Goal: Task Accomplishment & Management: Complete application form

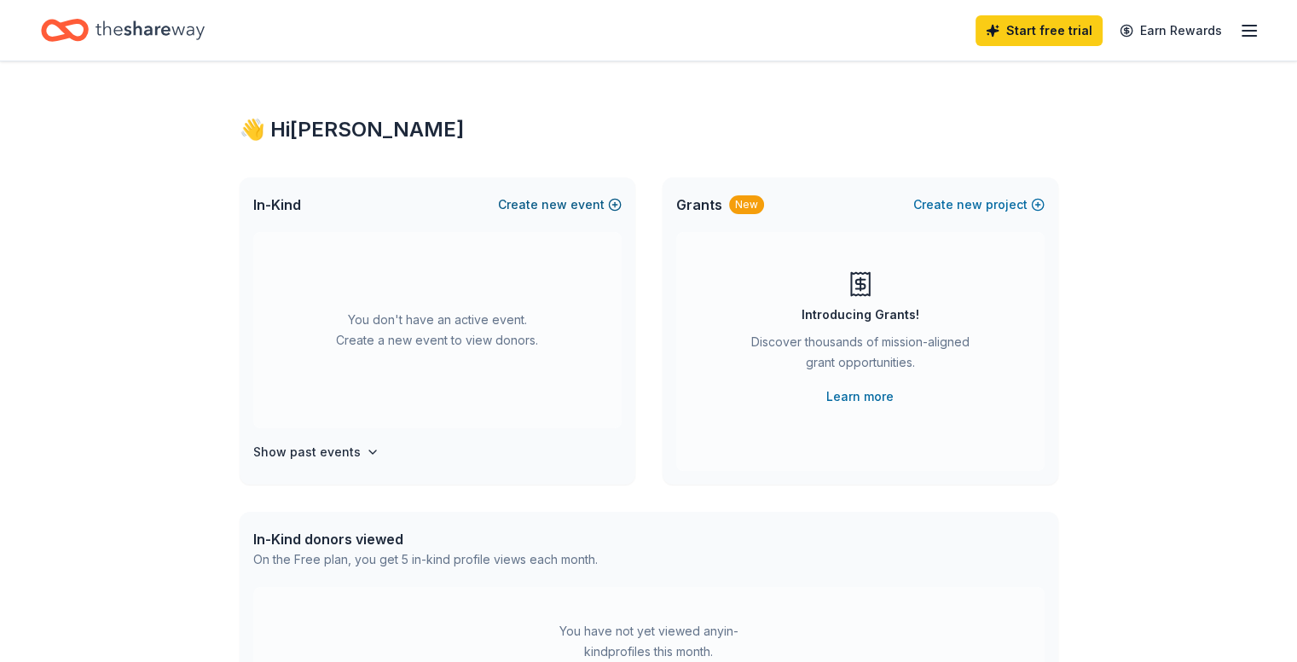
click at [566, 205] on span "new" at bounding box center [555, 204] width 26 height 20
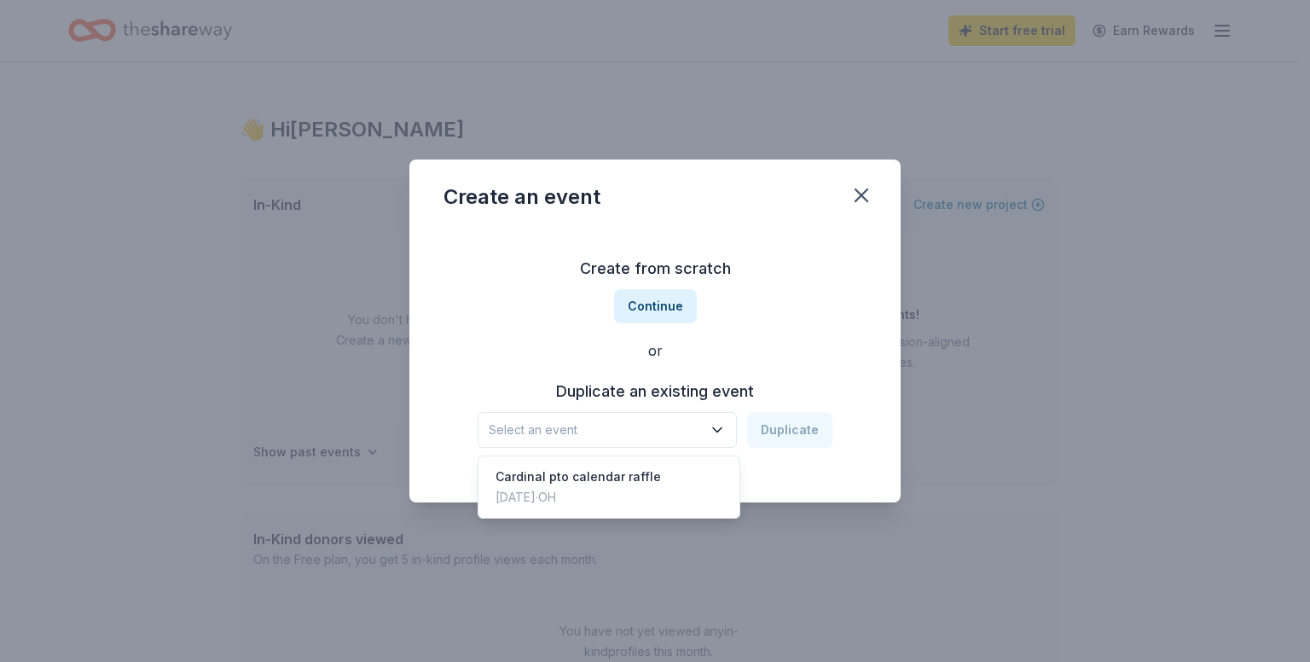
click at [635, 431] on span "Select an event" at bounding box center [595, 430] width 213 height 20
click at [614, 483] on div "Cardinal pto calendar raffle" at bounding box center [578, 477] width 165 height 20
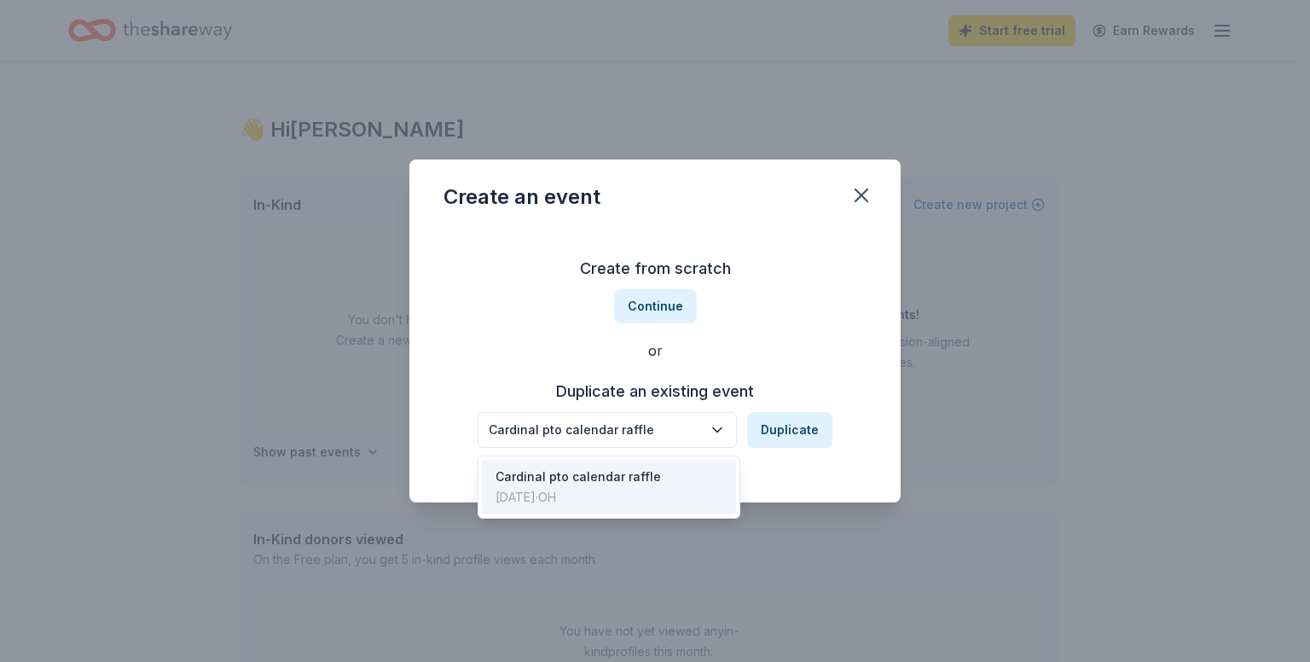
click at [612, 425] on div "Cardinal pto calendar raffle" at bounding box center [595, 430] width 213 height 20
click at [787, 431] on div "Cardinal pto calendar raffle Duplicate" at bounding box center [655, 430] width 355 height 36
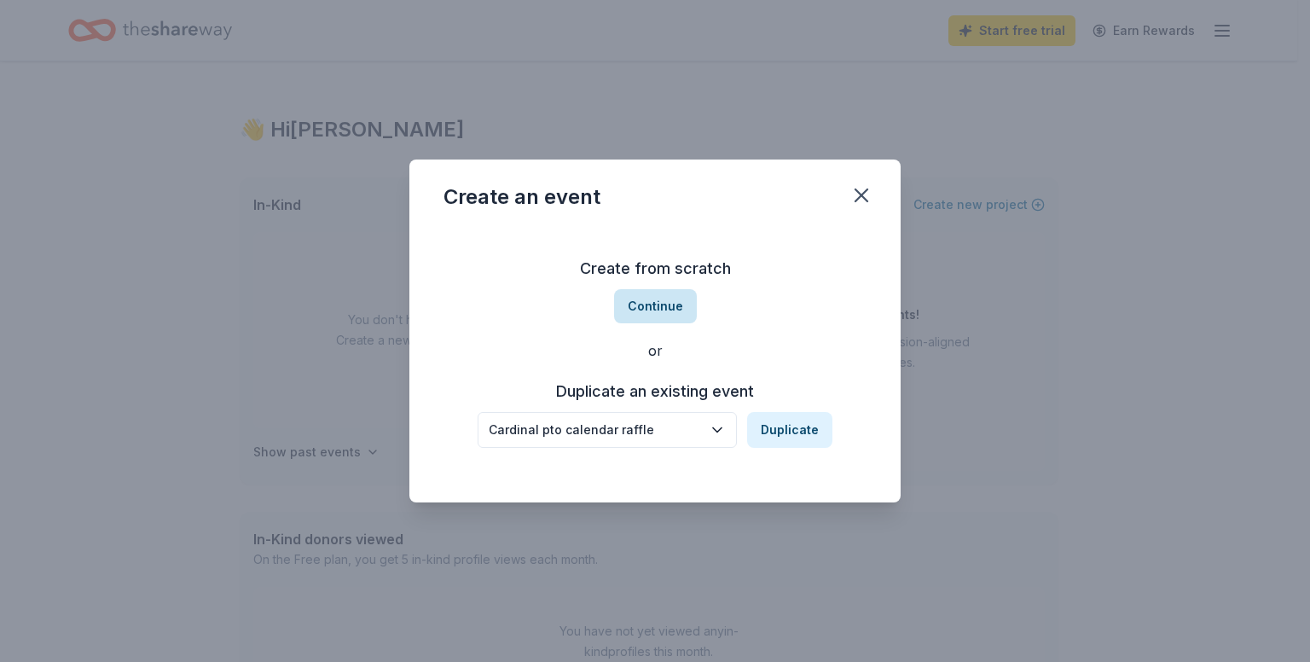
click at [659, 310] on button "Continue" at bounding box center [655, 306] width 83 height 34
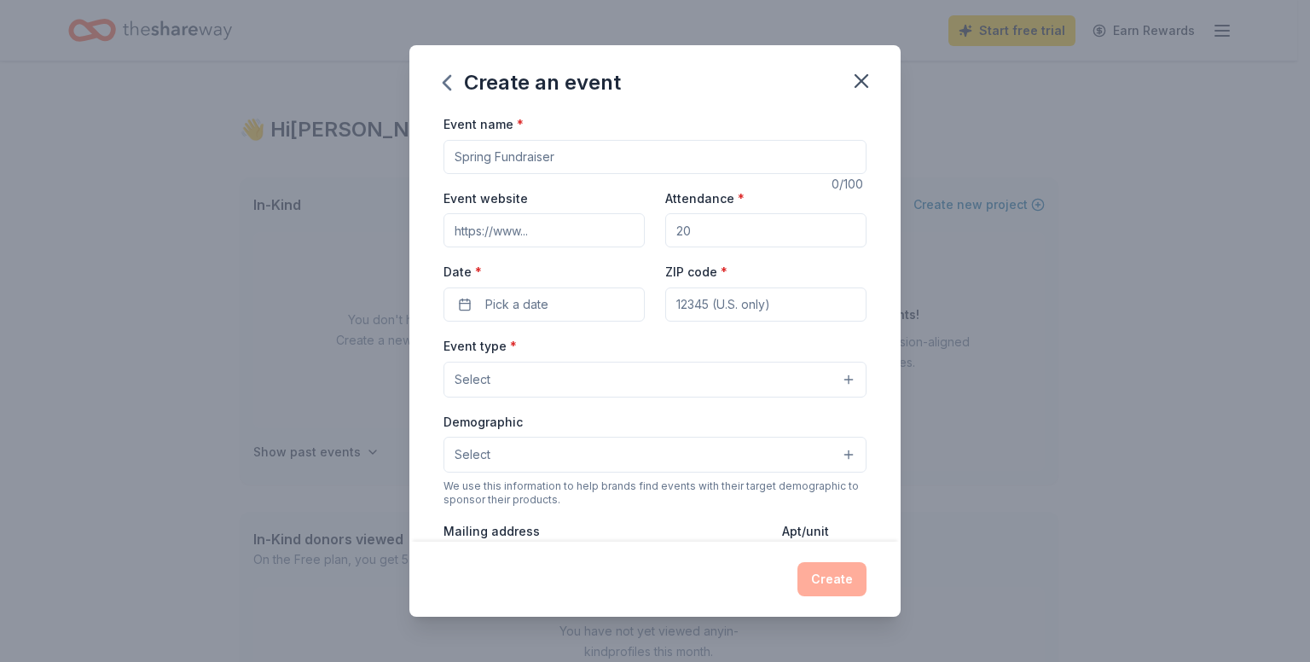
click at [601, 155] on input "Event name *" at bounding box center [655, 157] width 423 height 34
click at [705, 229] on input "Attendance *" at bounding box center [765, 230] width 201 height 34
type input "100"
click at [693, 305] on input "4" at bounding box center [765, 304] width 201 height 34
type input "44054"
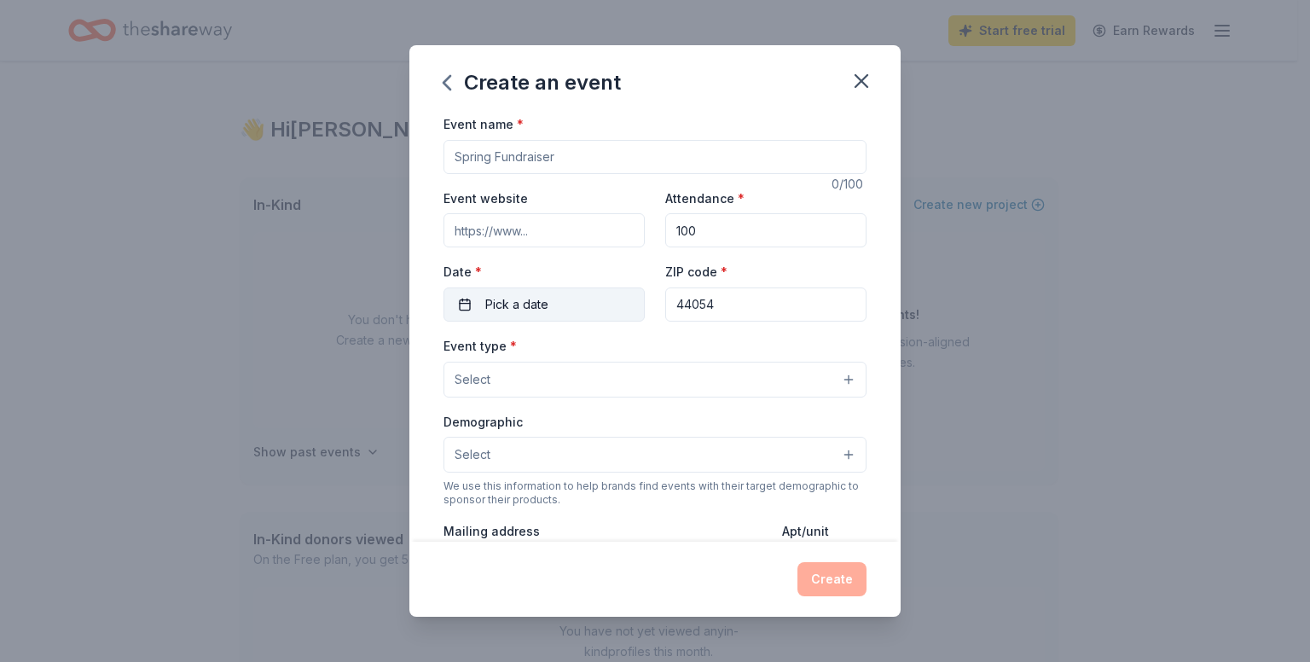
click at [566, 301] on button "Pick a date" at bounding box center [544, 304] width 201 height 34
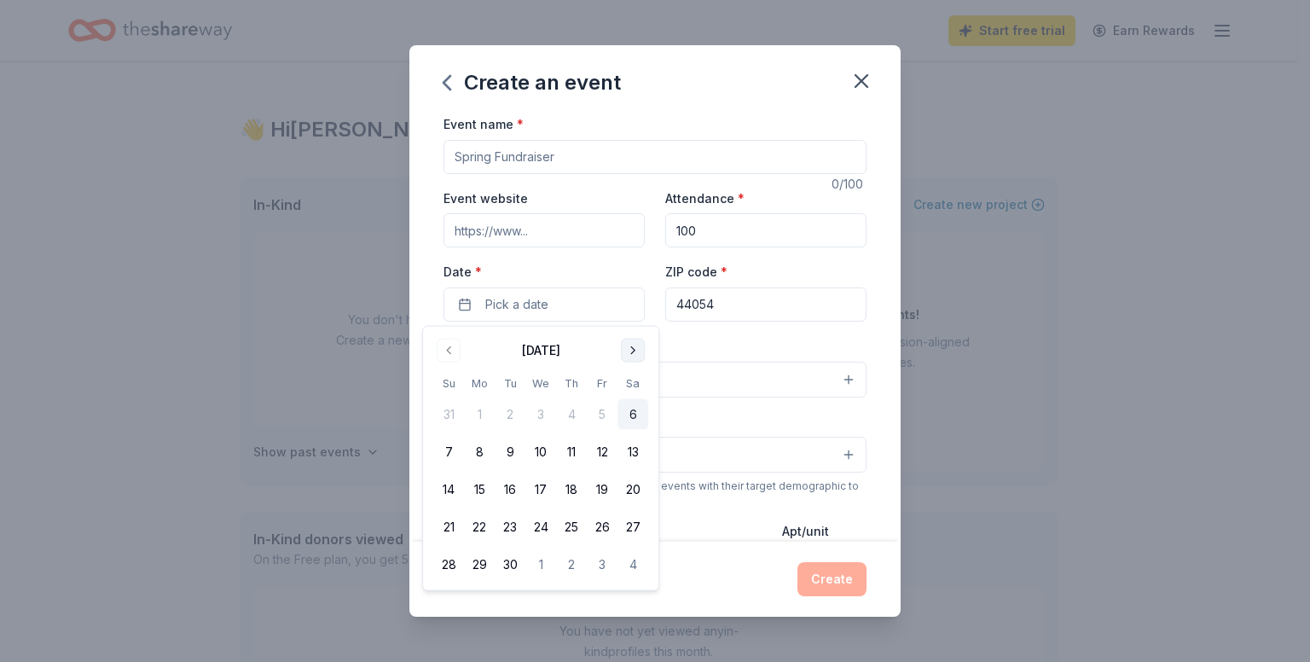
click at [644, 346] on button "Go to next month" at bounding box center [633, 351] width 24 height 24
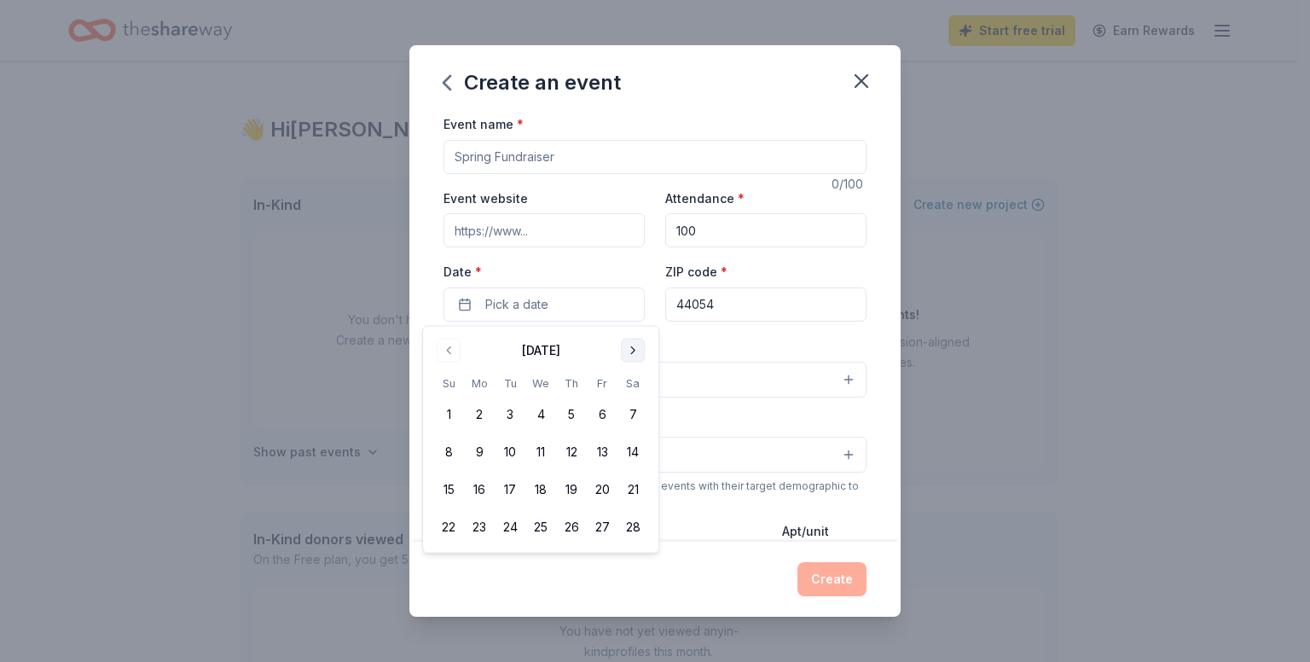
click at [644, 346] on button "Go to next month" at bounding box center [633, 351] width 24 height 24
click at [450, 405] on button "1" at bounding box center [448, 414] width 31 height 31
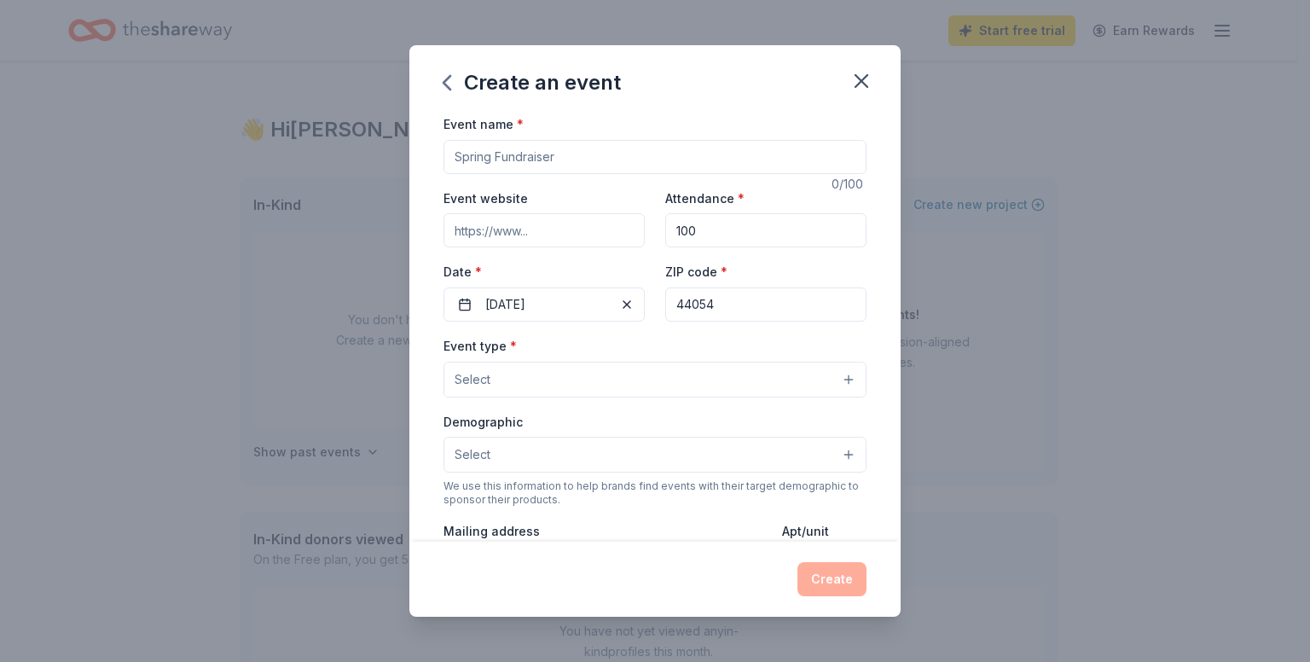
click at [710, 348] on div "Event type * Select" at bounding box center [655, 366] width 423 height 62
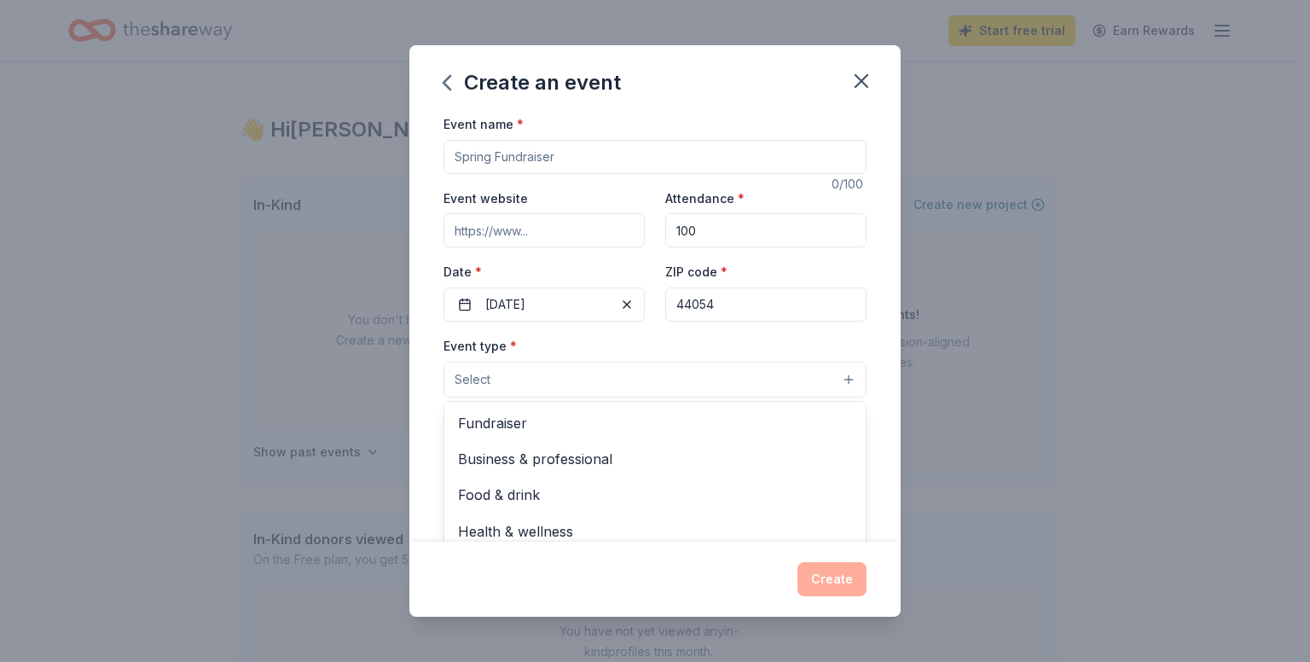
click at [839, 388] on button "Select" at bounding box center [655, 380] width 423 height 36
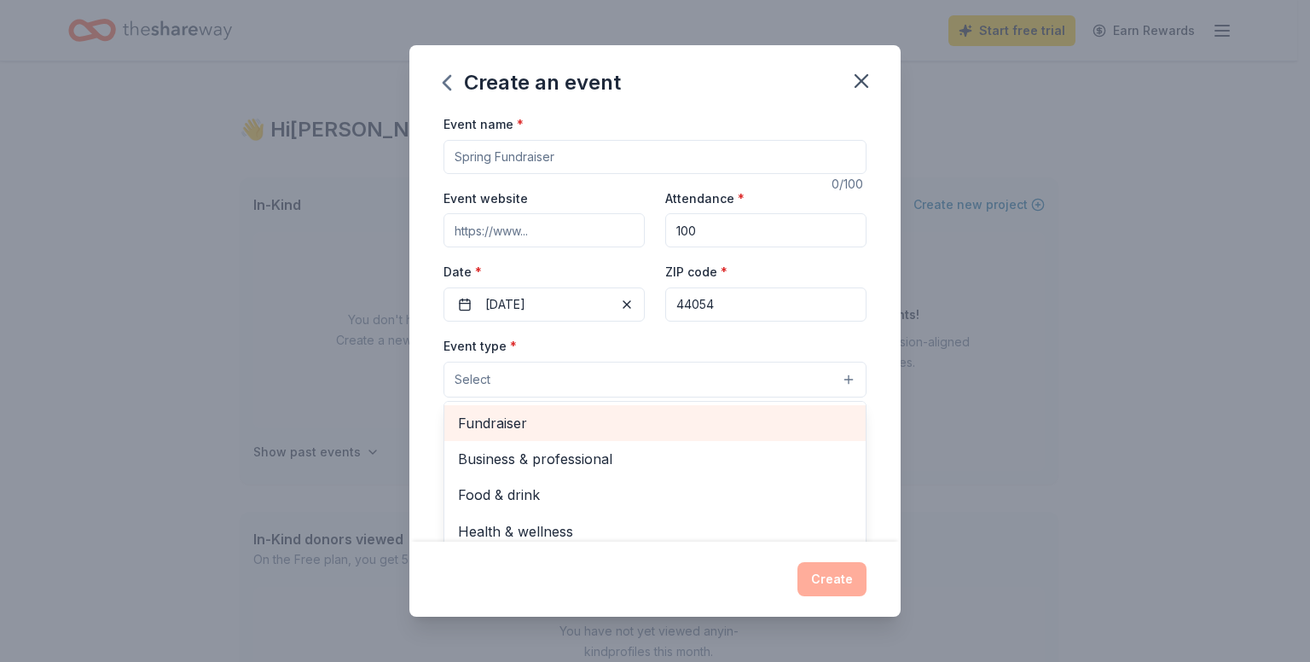
click at [792, 418] on span "Fundraiser" at bounding box center [655, 423] width 394 height 22
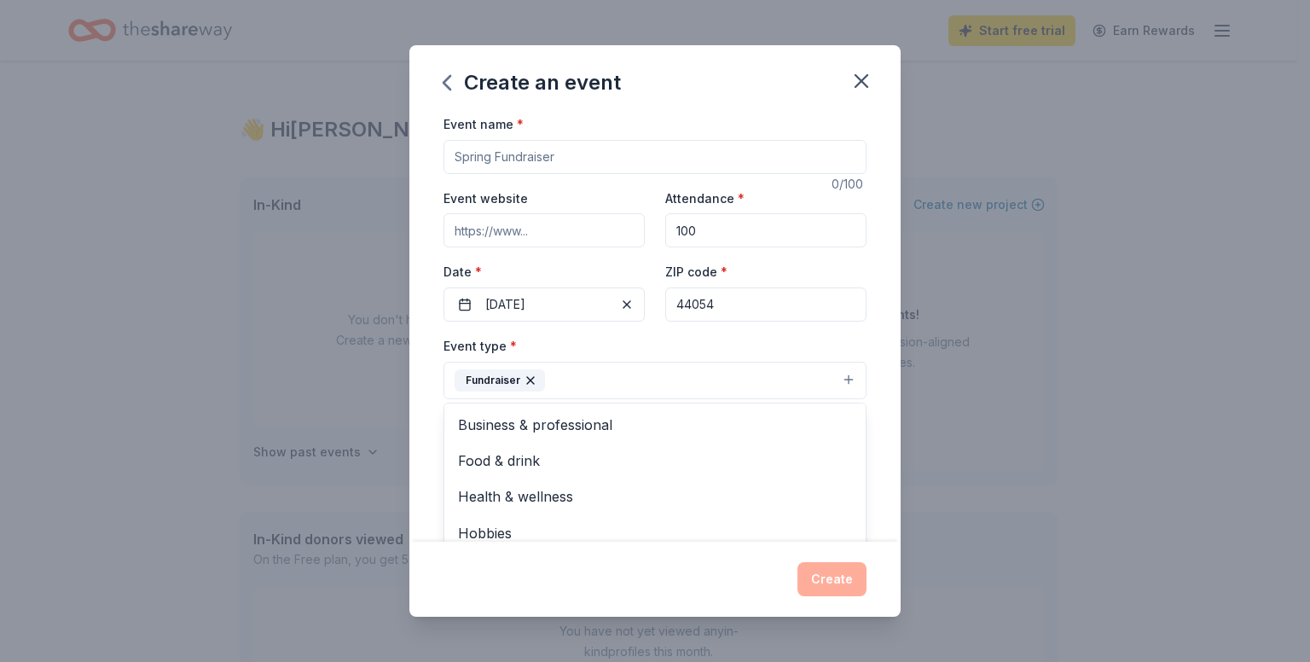
click at [787, 350] on div "Event type * Fundraiser Business & professional Food & drink Health & wellness …" at bounding box center [655, 367] width 423 height 64
click at [836, 451] on button "Select" at bounding box center [655, 456] width 423 height 36
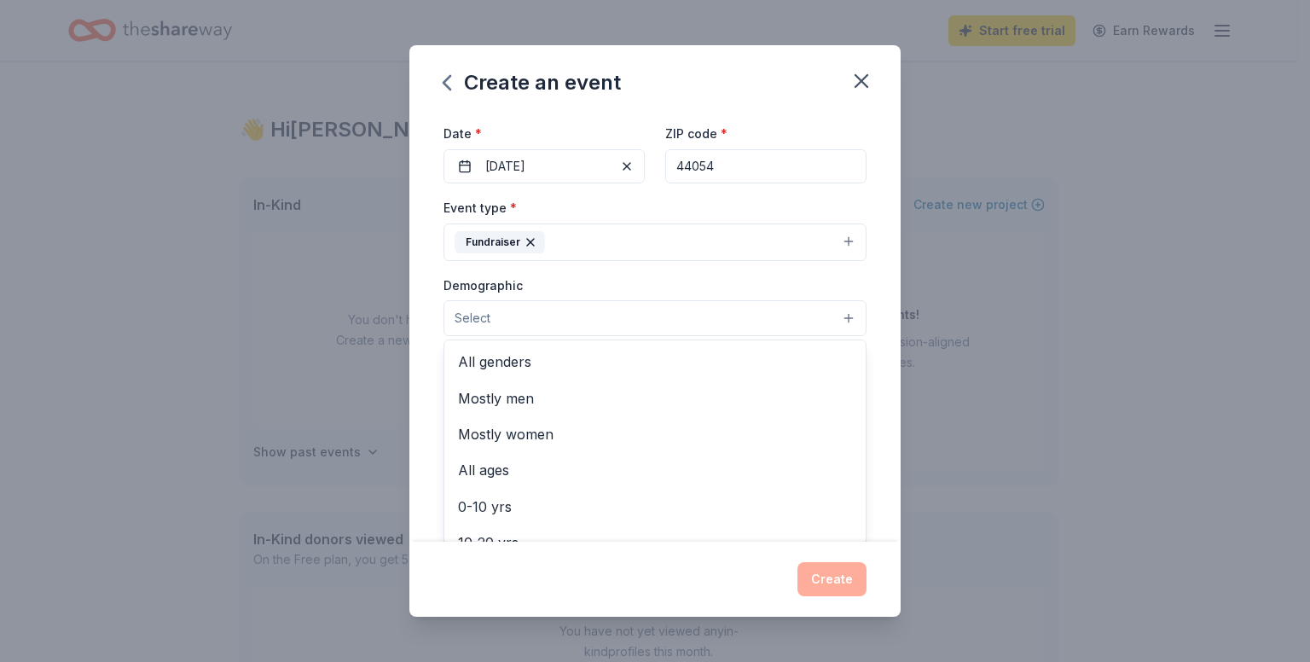
scroll to position [140, 0]
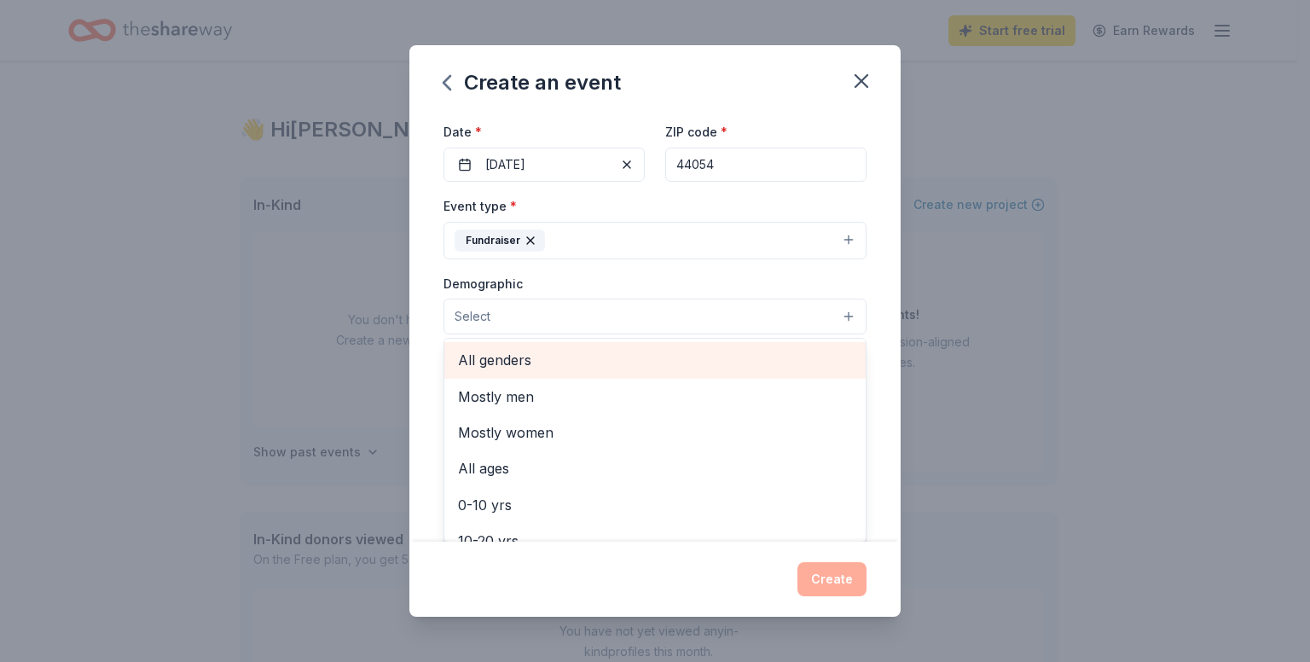
click at [591, 359] on span "All genders" at bounding box center [655, 360] width 394 height 22
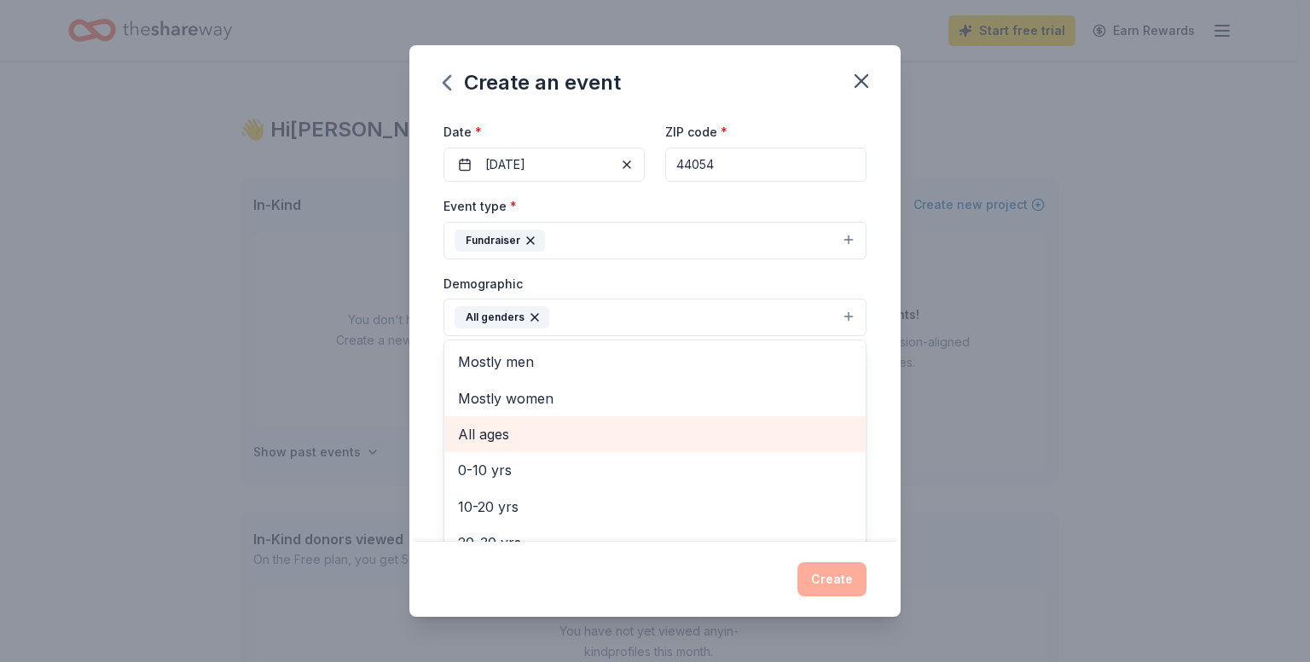
click at [525, 436] on span "All ages" at bounding box center [655, 434] width 394 height 22
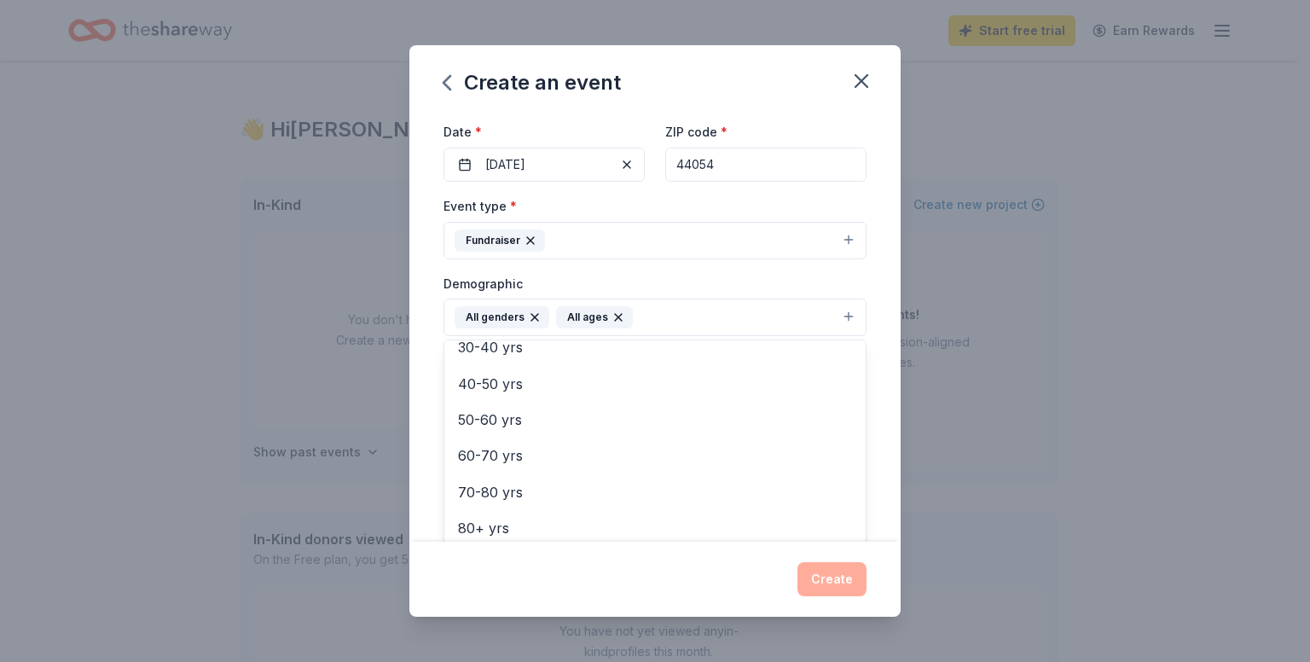
scroll to position [201, 0]
click at [868, 287] on div "Event name * 0 /100 Event website Attendance * 100 Date * 03/01/2026 ZIP code *…" at bounding box center [654, 327] width 491 height 428
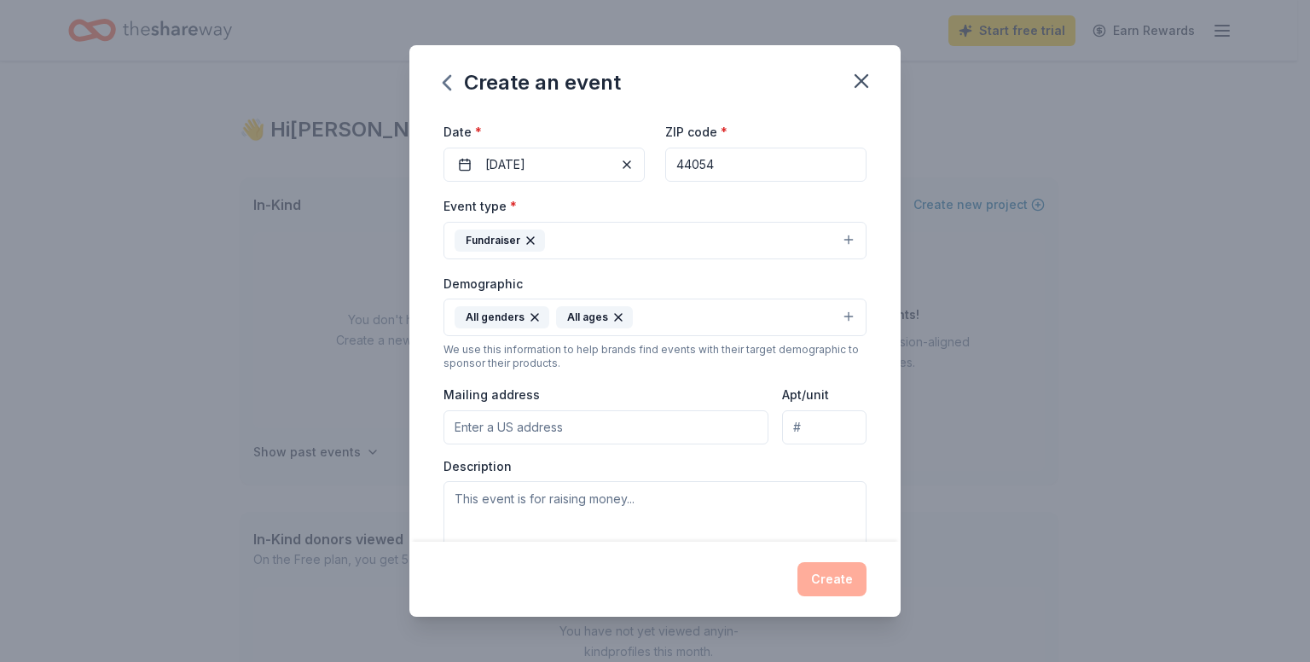
click at [589, 431] on input "Mailing address" at bounding box center [606, 427] width 325 height 34
click at [793, 469] on div "Description" at bounding box center [655, 508] width 423 height 101
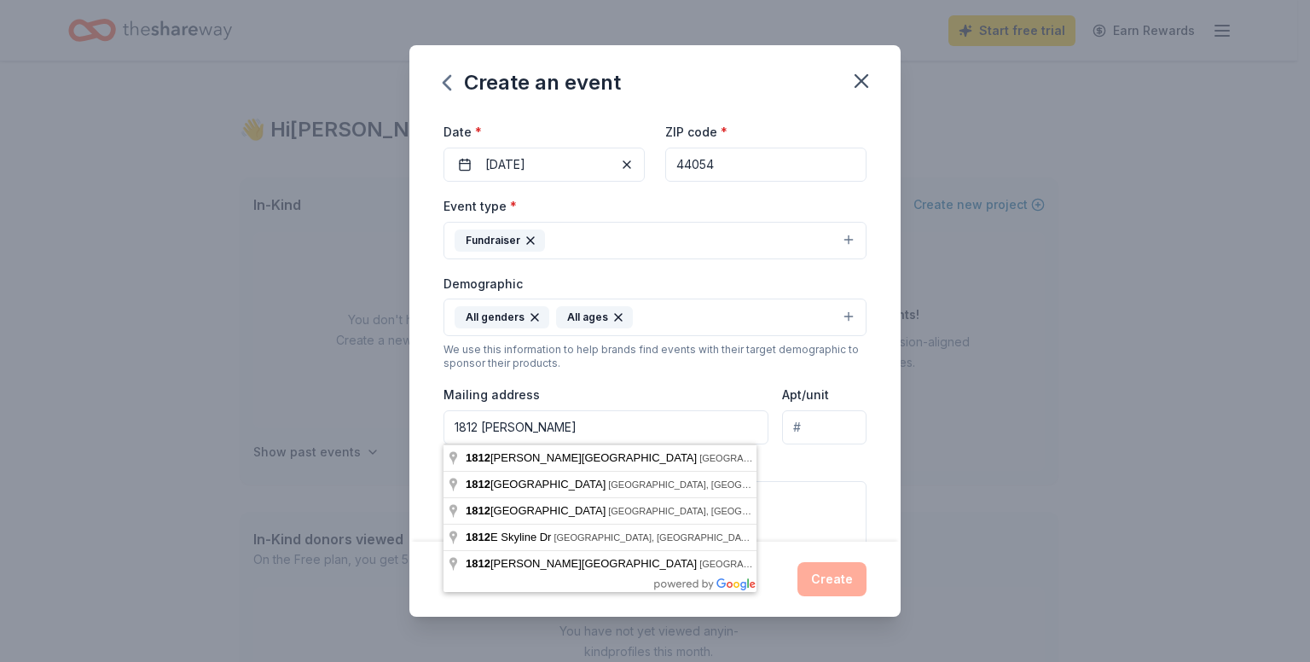
click at [600, 415] on input "1812 Harris Rd" at bounding box center [606, 427] width 325 height 34
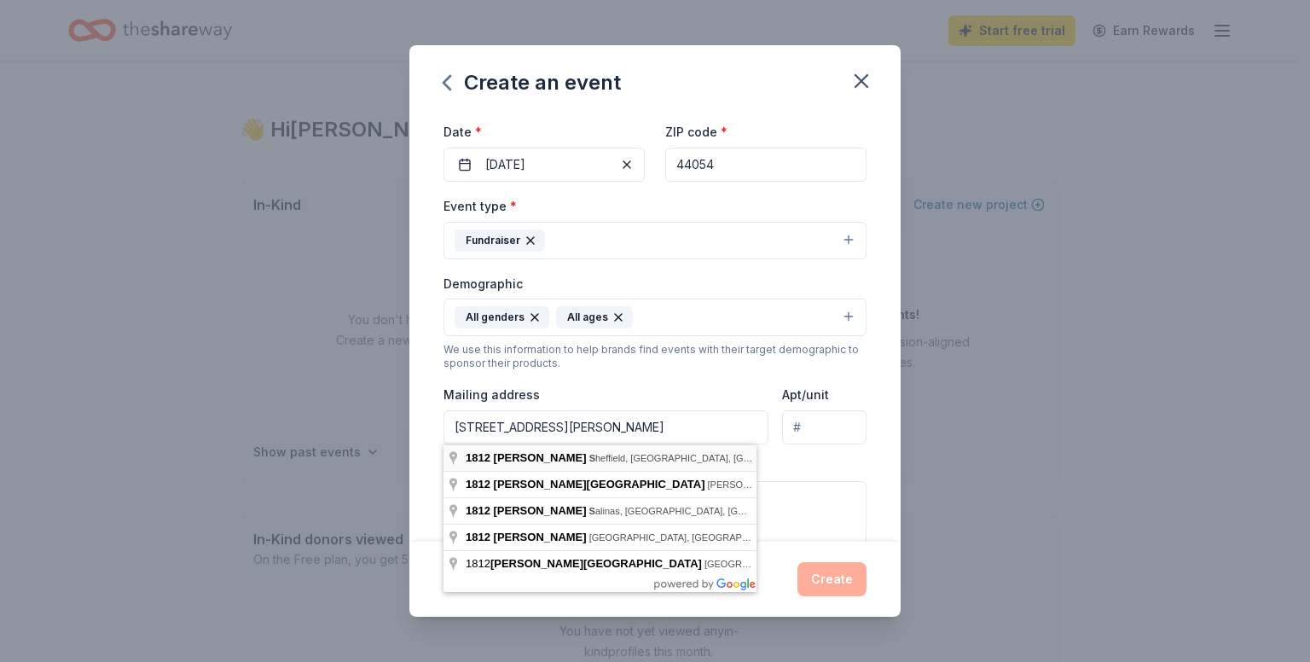
type input "1812 Harris Road, Sheffield Lake, OH, 44054"
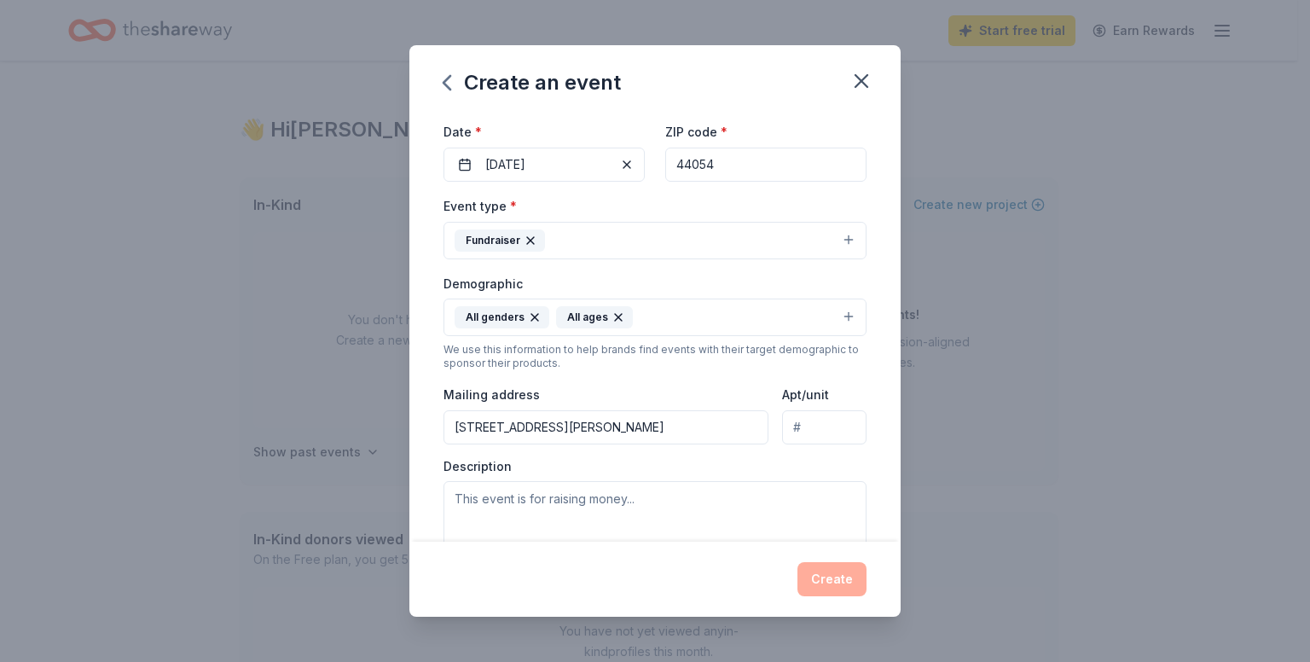
click at [821, 580] on div "Create" at bounding box center [655, 579] width 423 height 34
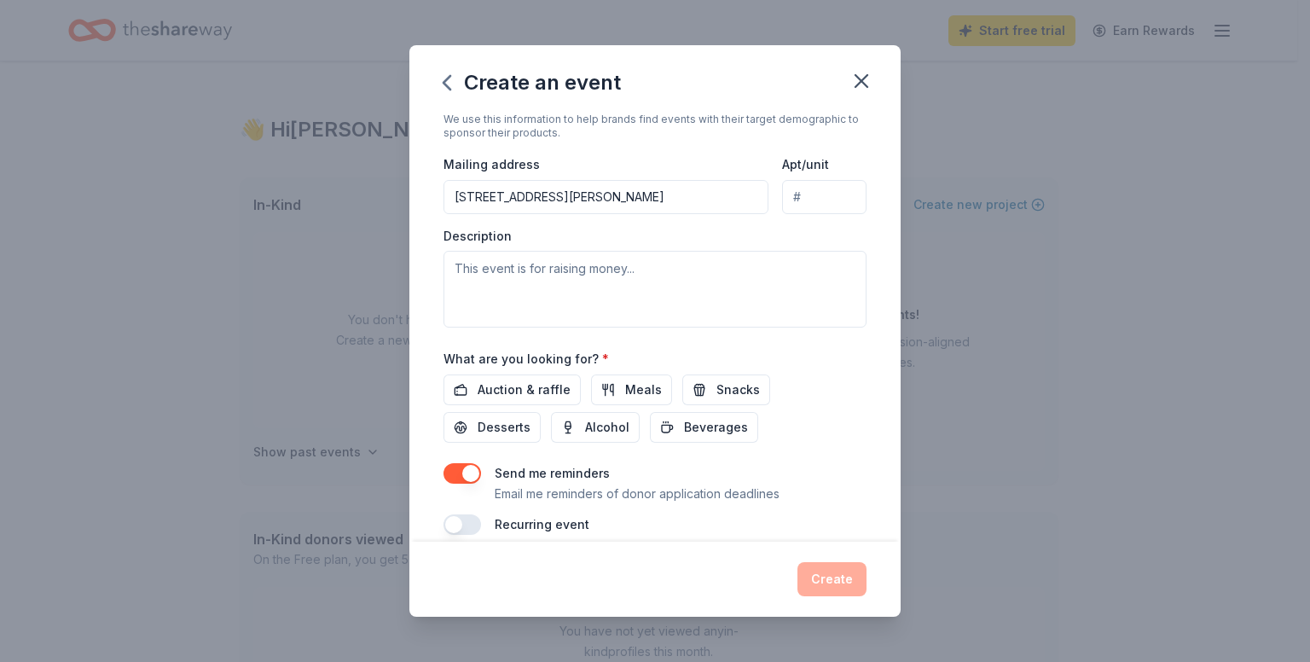
scroll to position [390, 0]
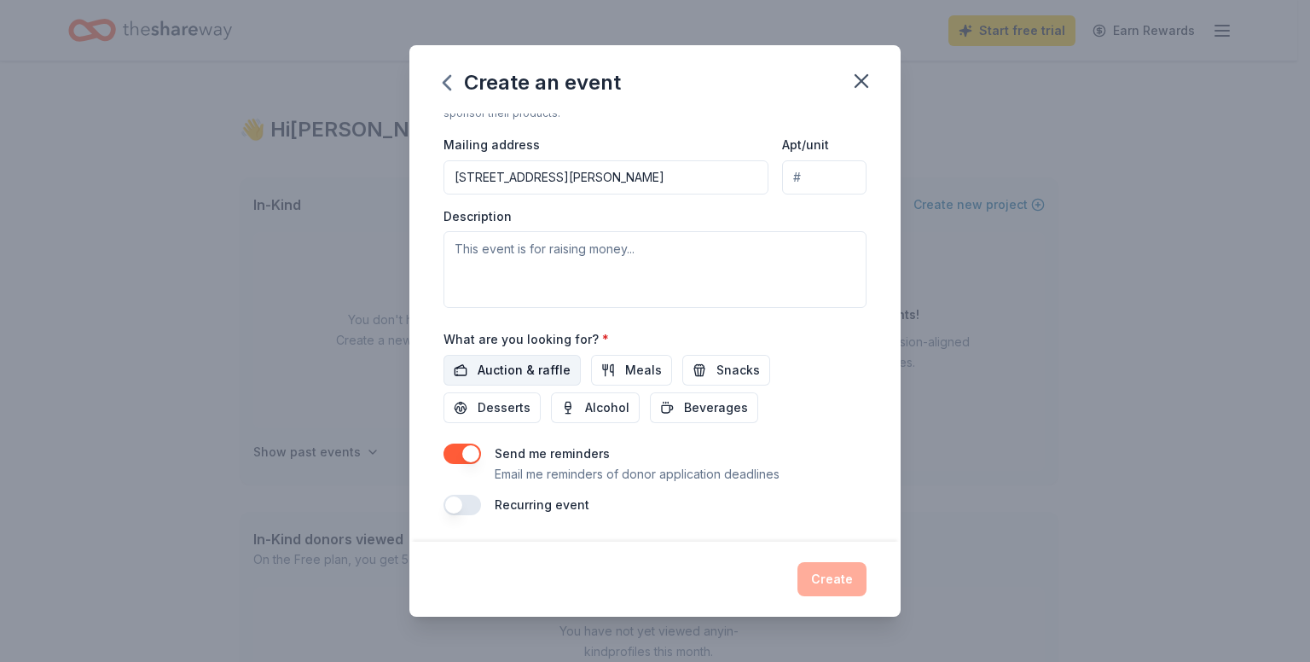
click at [521, 370] on span "Auction & raffle" at bounding box center [524, 370] width 93 height 20
click at [641, 369] on span "Meals" at bounding box center [643, 370] width 37 height 20
click at [590, 400] on span "Alcohol" at bounding box center [607, 408] width 44 height 20
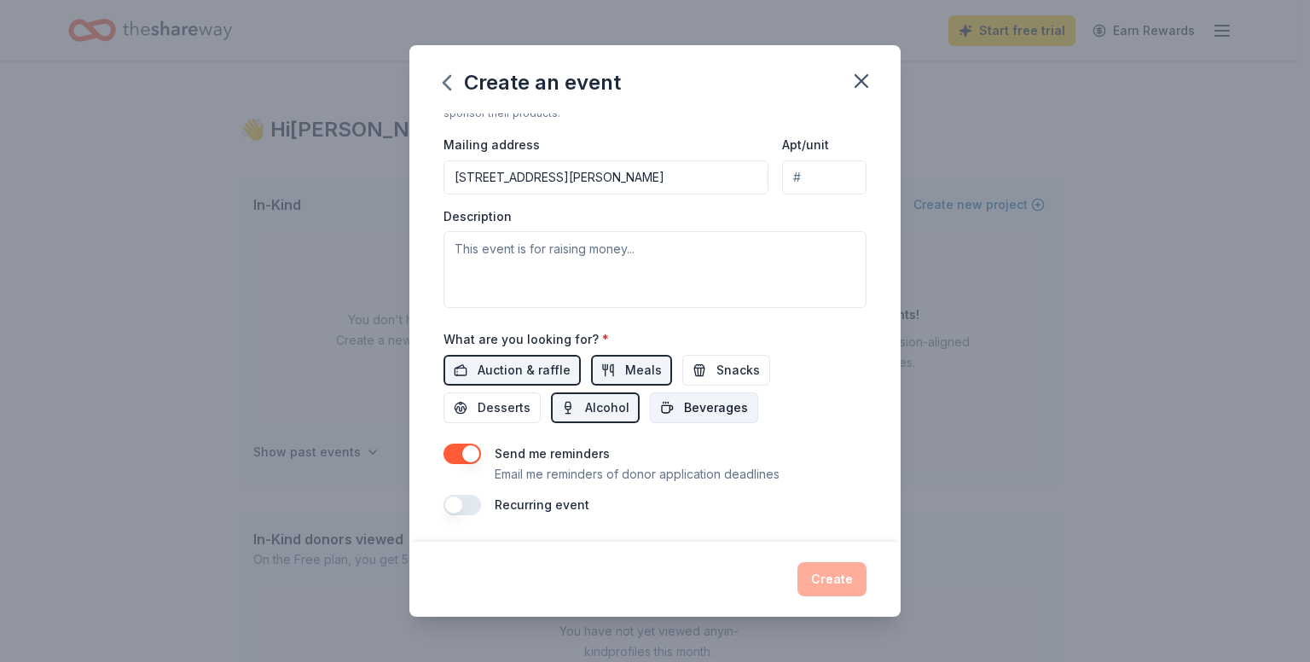
drag, startPoint x: 515, startPoint y: 398, endPoint x: 705, endPoint y: 406, distance: 189.5
click at [705, 406] on div "Auction & raffle Meals Snacks Desserts Alcohol Beverages" at bounding box center [655, 389] width 423 height 68
click at [705, 406] on span "Beverages" at bounding box center [716, 408] width 64 height 20
click at [494, 409] on span "Desserts" at bounding box center [504, 408] width 53 height 20
click at [848, 449] on div "Send me reminders Email me reminders of donor application deadlines" at bounding box center [655, 464] width 423 height 41
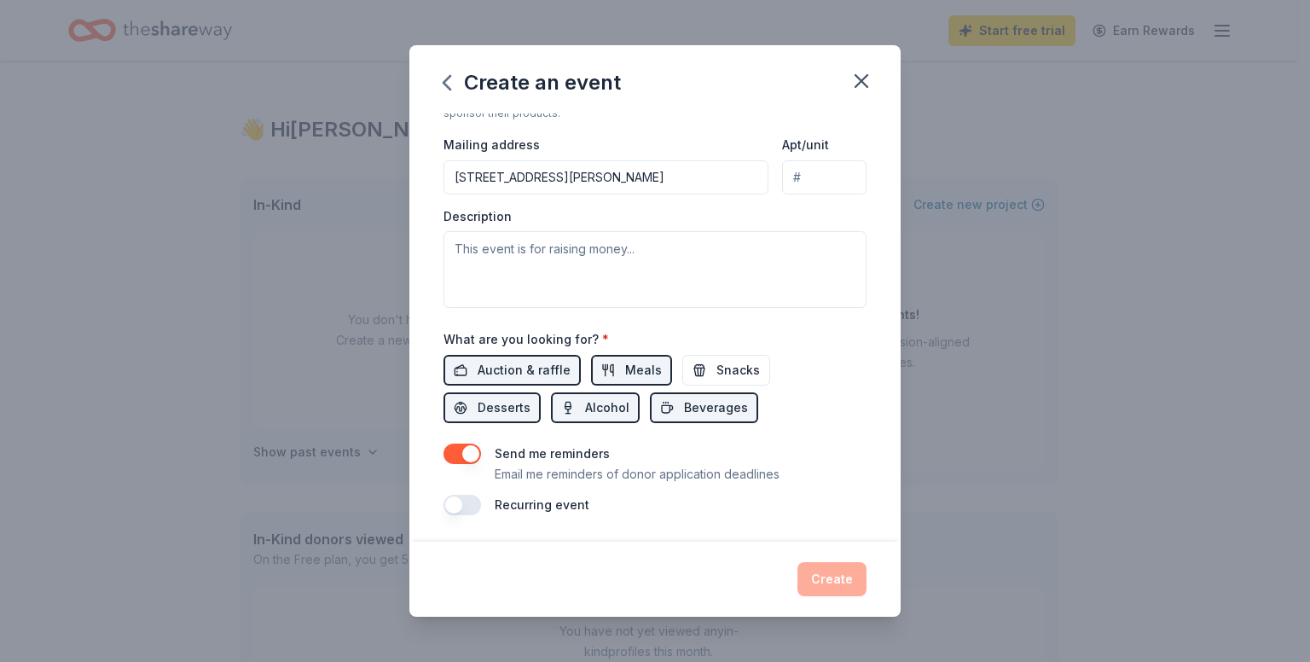
click at [823, 572] on div "Create" at bounding box center [655, 579] width 423 height 34
click at [466, 498] on button "button" at bounding box center [463, 505] width 38 height 20
click at [465, 453] on button "button" at bounding box center [463, 454] width 38 height 20
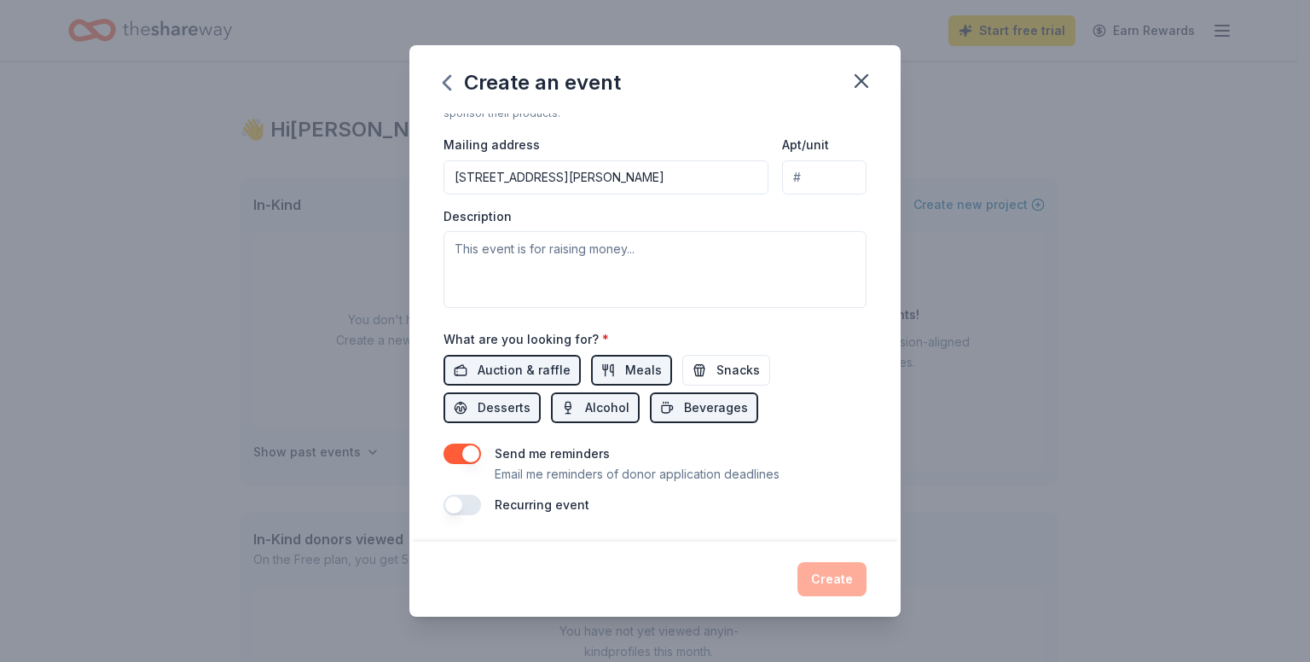
click at [465, 453] on button "button" at bounding box center [463, 454] width 38 height 20
click at [804, 581] on div "Create" at bounding box center [655, 579] width 423 height 34
click at [603, 257] on textarea at bounding box center [655, 269] width 423 height 77
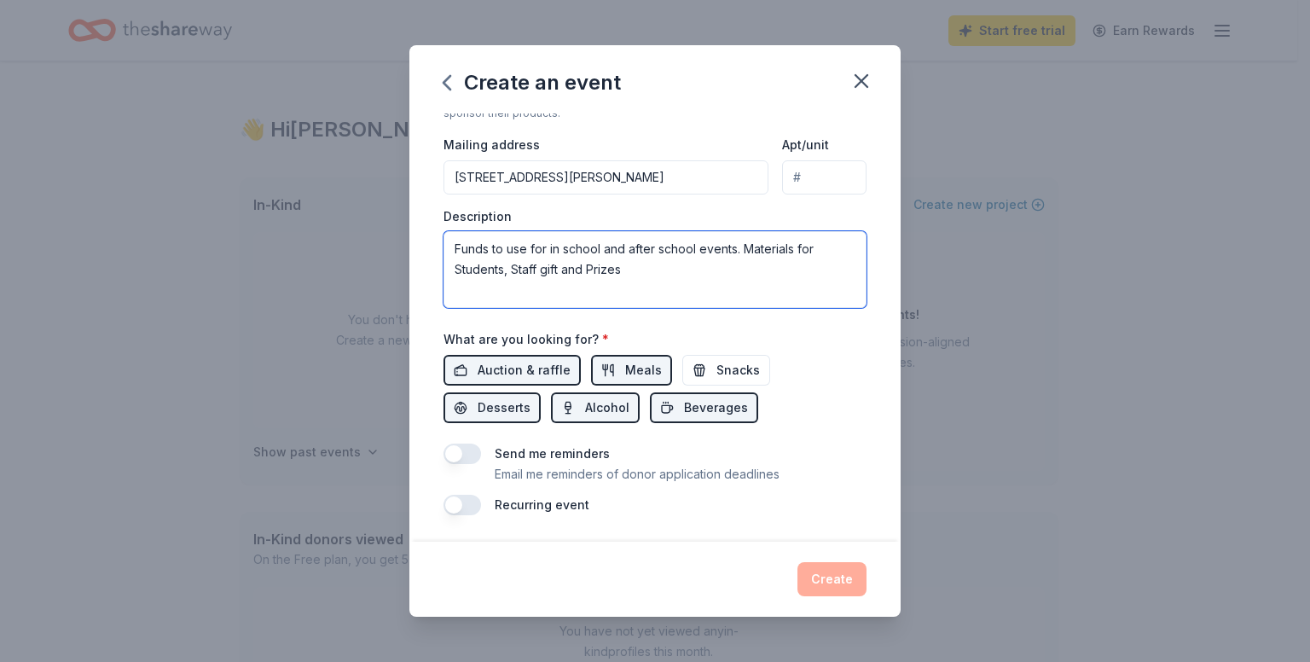
type textarea "Funds to use for in school and after school events. Materials for Students, Sta…"
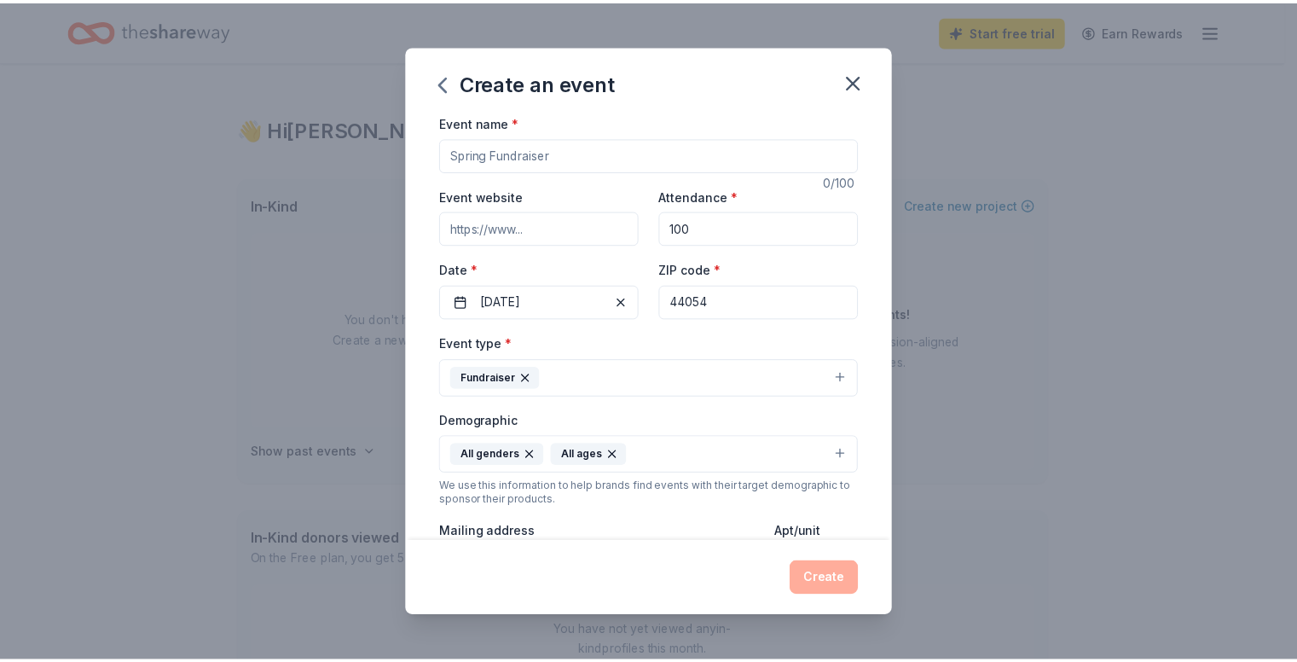
scroll to position [0, 0]
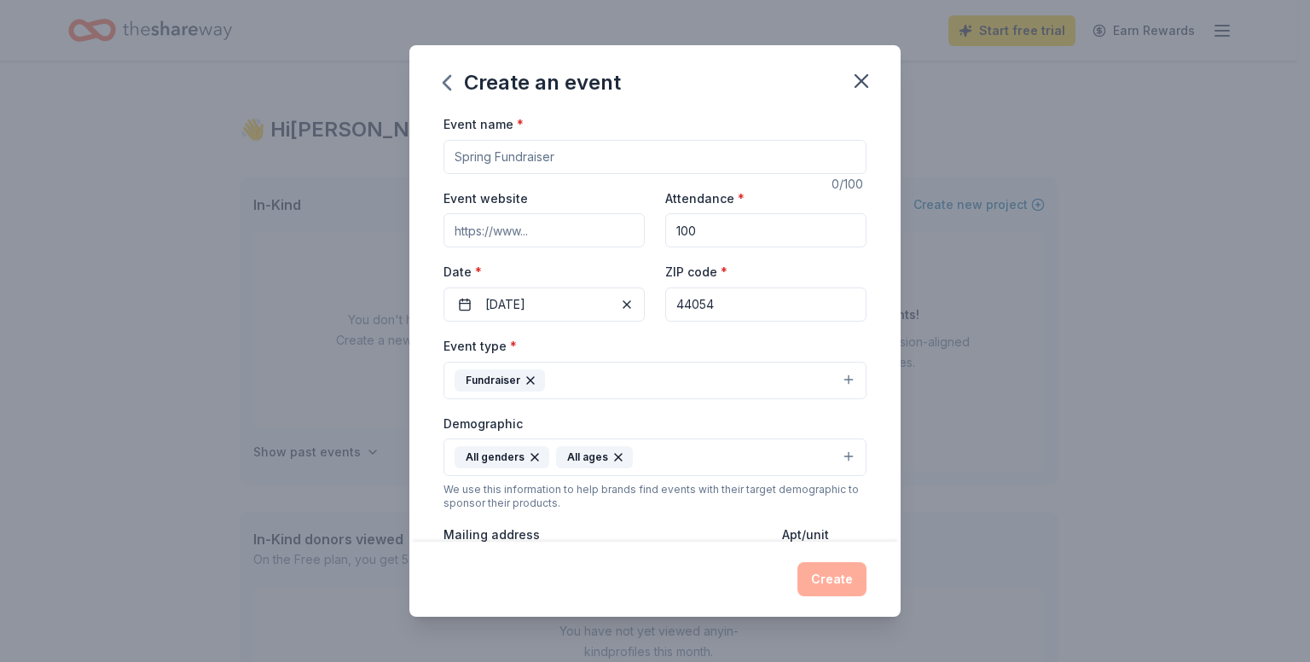
click at [658, 155] on input "Event name *" at bounding box center [655, 157] width 423 height 34
click at [658, 155] on input "Sprint Fundraiser" at bounding box center [655, 157] width 423 height 34
type input "Sprint Fundraiser"
click at [819, 581] on button "Create" at bounding box center [832, 579] width 69 height 34
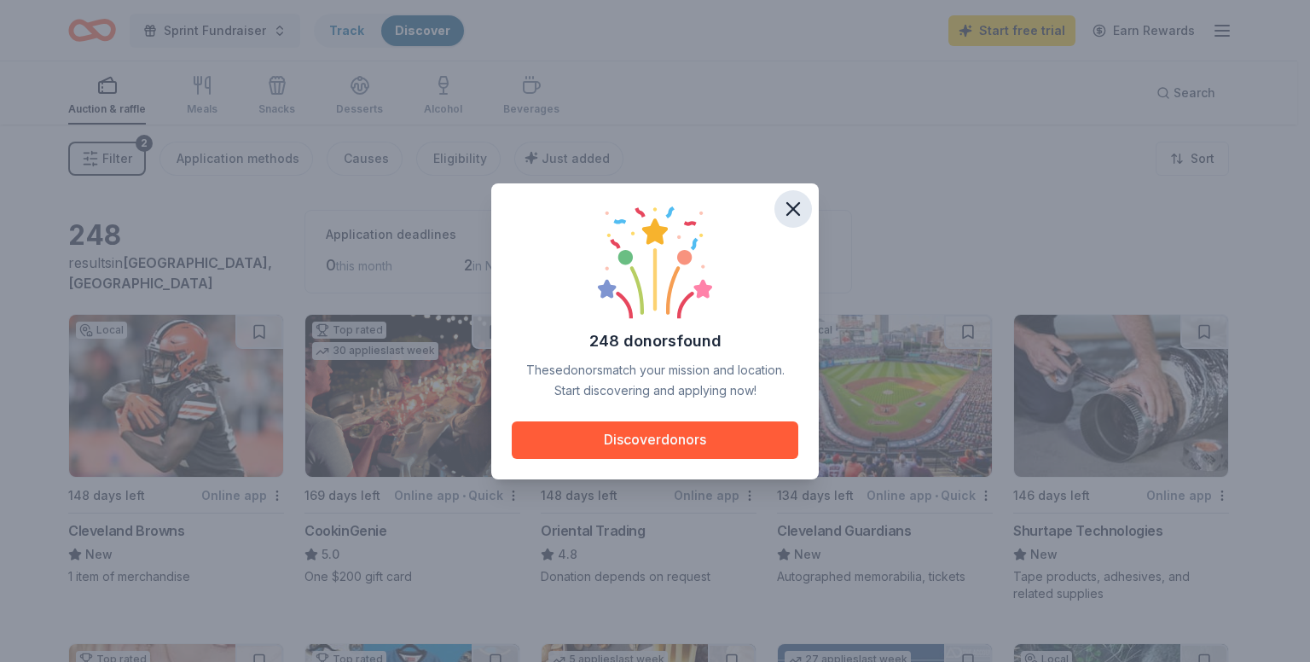
click at [791, 209] on icon "button" at bounding box center [793, 209] width 24 height 24
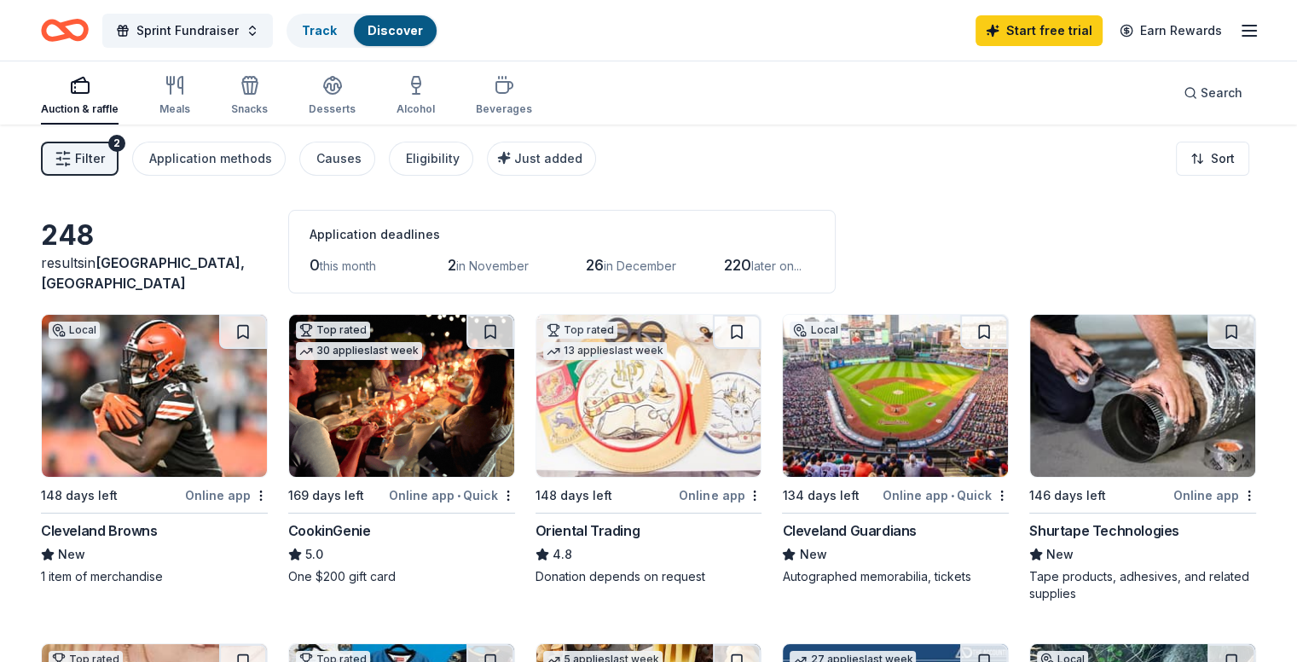
click at [194, 438] on img at bounding box center [154, 396] width 225 height 162
click at [252, 327] on button at bounding box center [243, 332] width 48 height 34
click at [252, 327] on button at bounding box center [245, 332] width 44 height 34
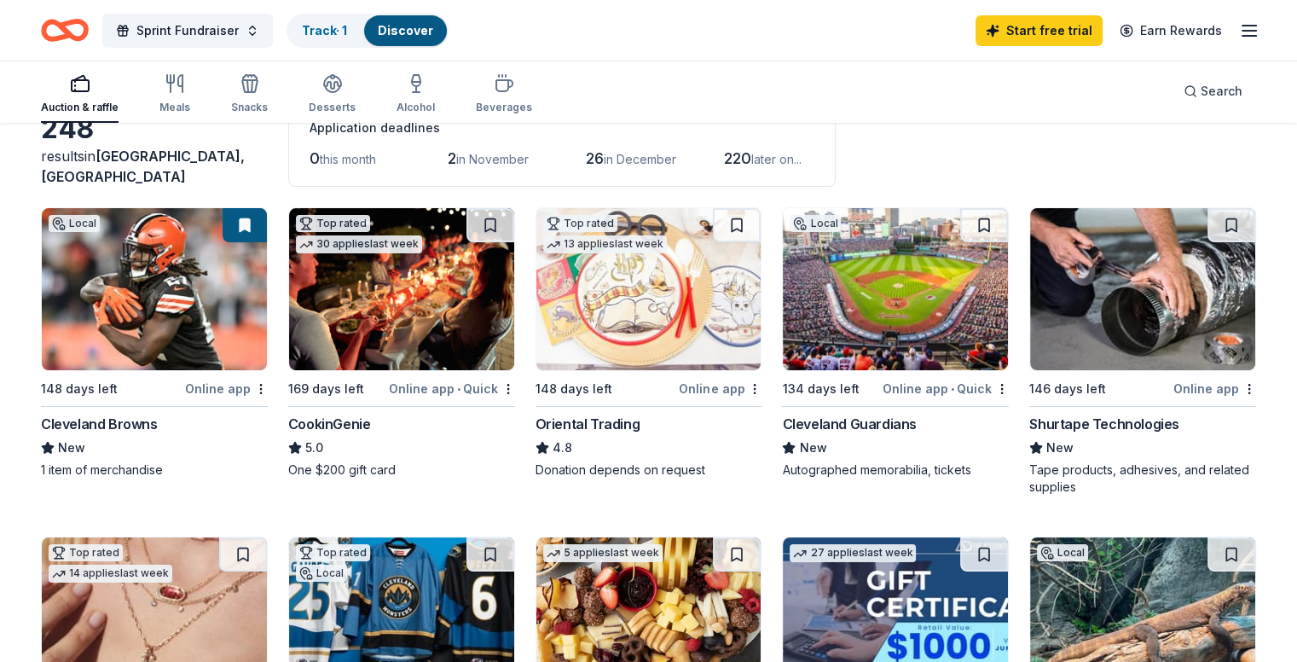
scroll to position [109, 0]
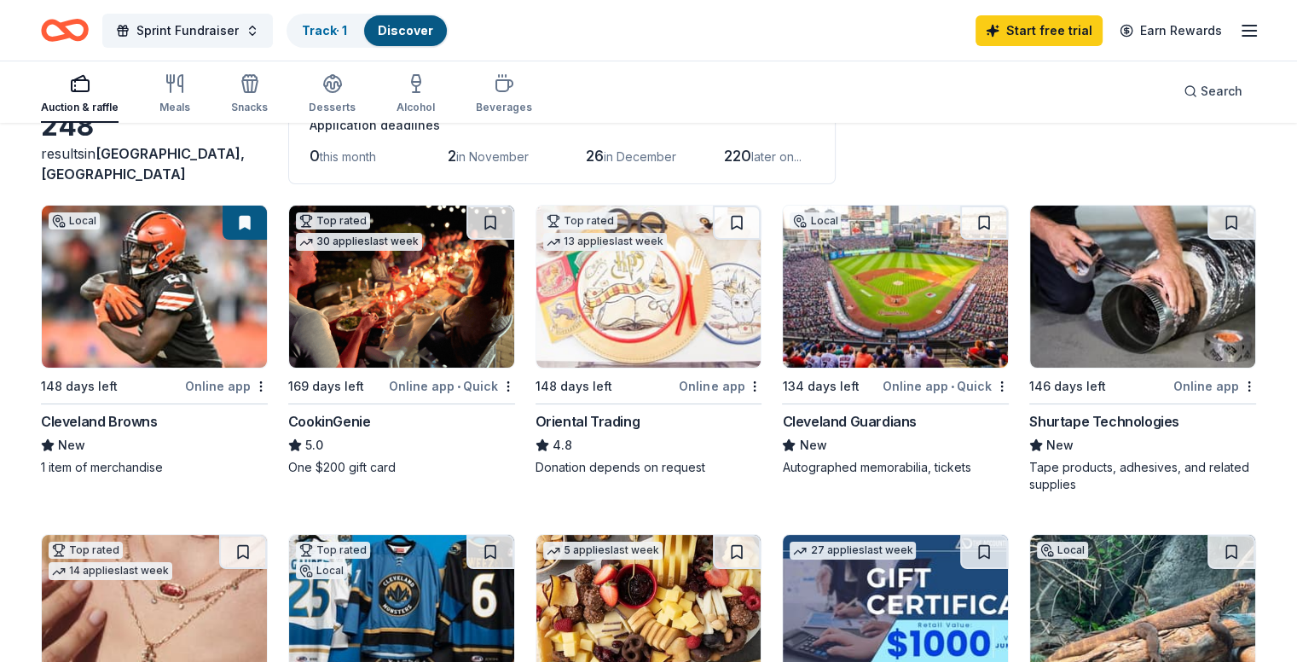
click at [874, 342] on img at bounding box center [895, 287] width 225 height 162
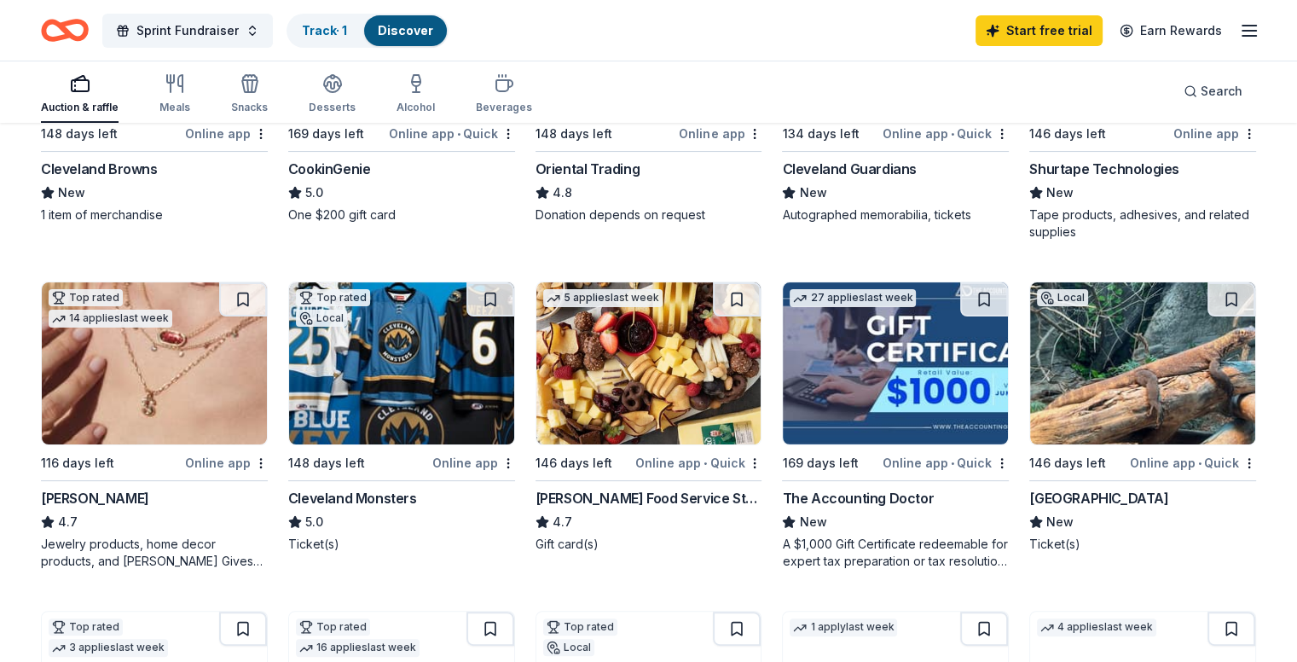
scroll to position [369, 0]
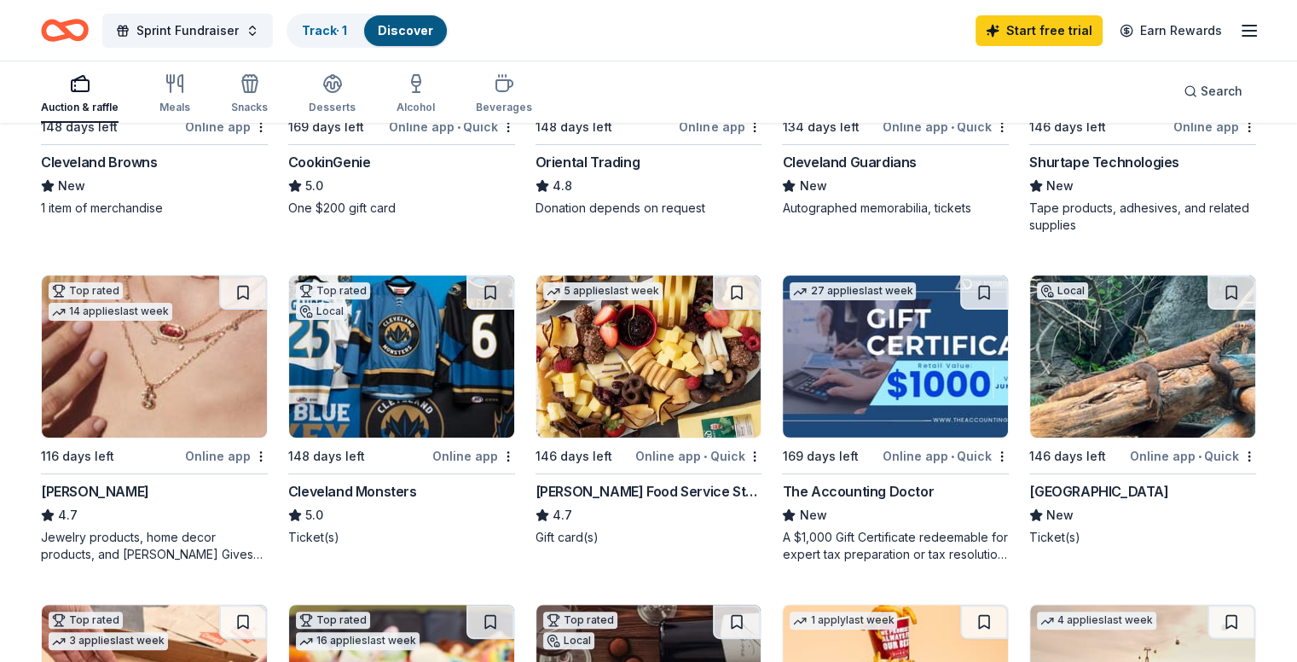
click at [435, 395] on img at bounding box center [401, 357] width 225 height 162
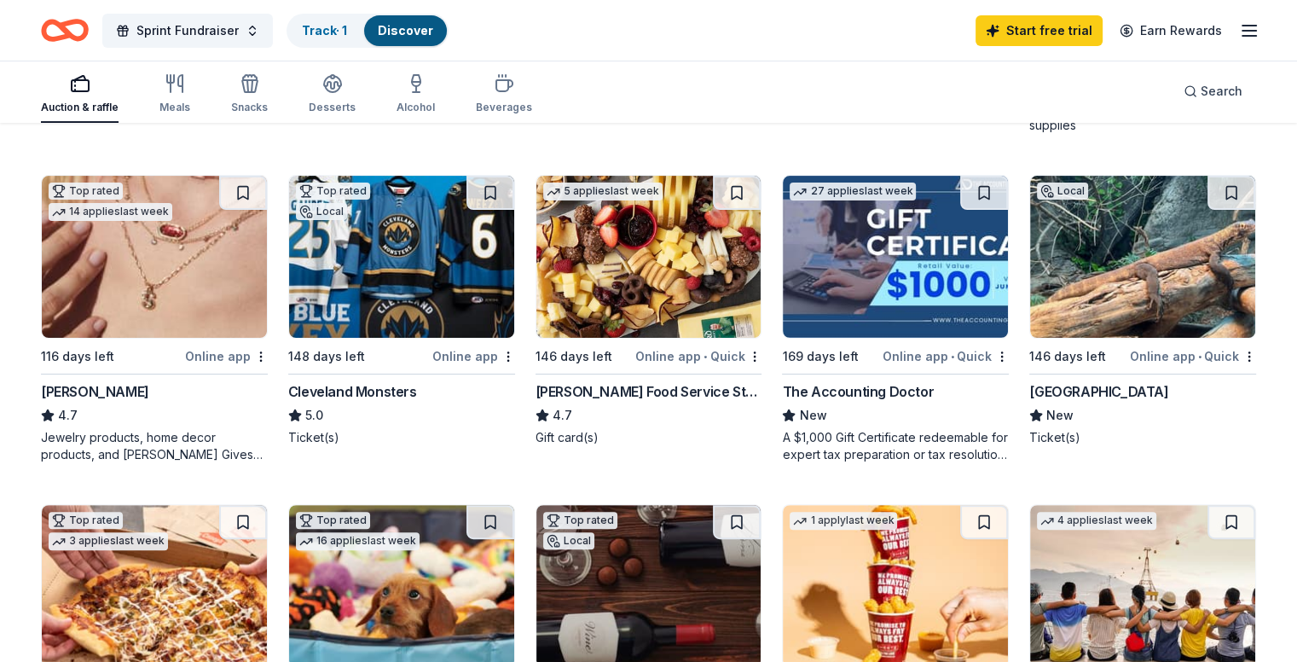
scroll to position [471, 0]
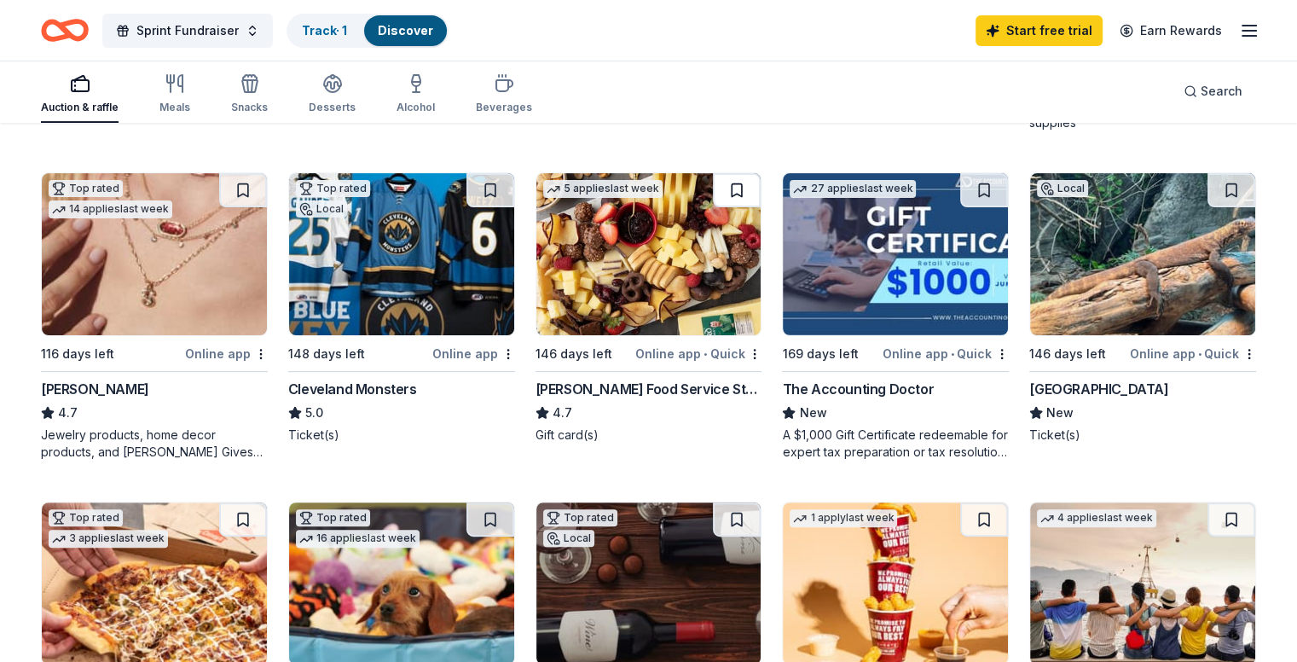
click at [745, 185] on button at bounding box center [737, 190] width 48 height 34
click at [491, 185] on button at bounding box center [491, 190] width 48 height 34
click at [1208, 199] on button at bounding box center [1232, 190] width 48 height 34
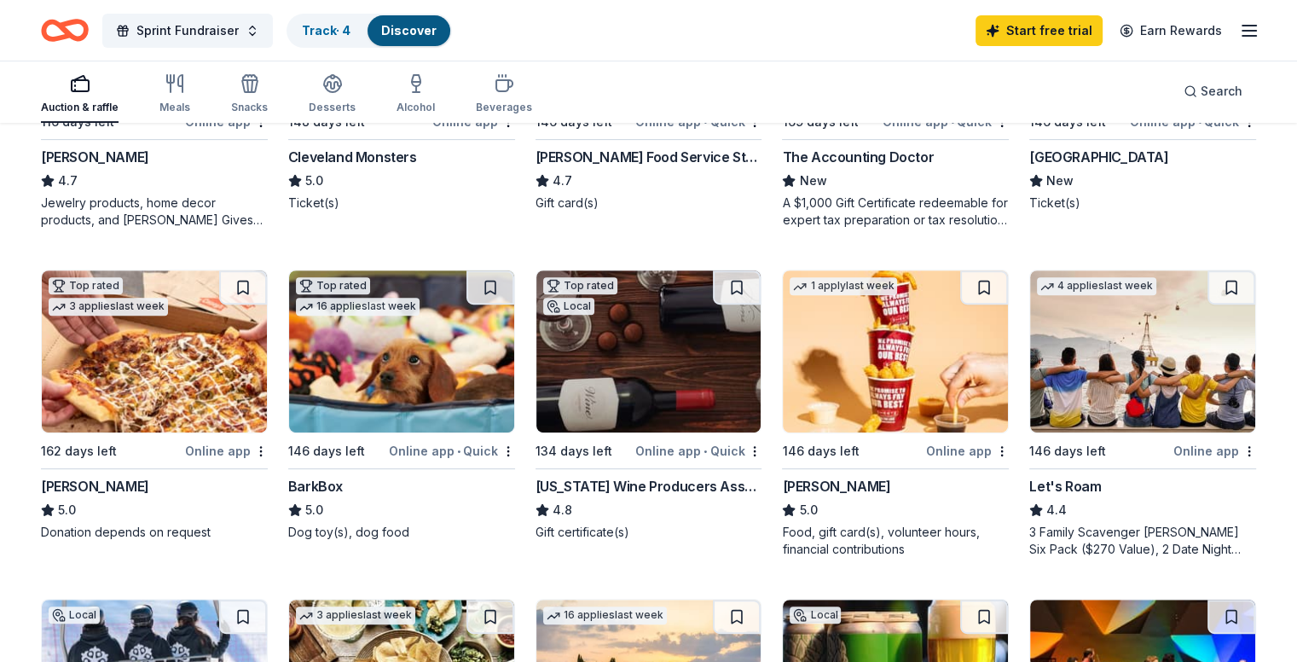
scroll to position [705, 0]
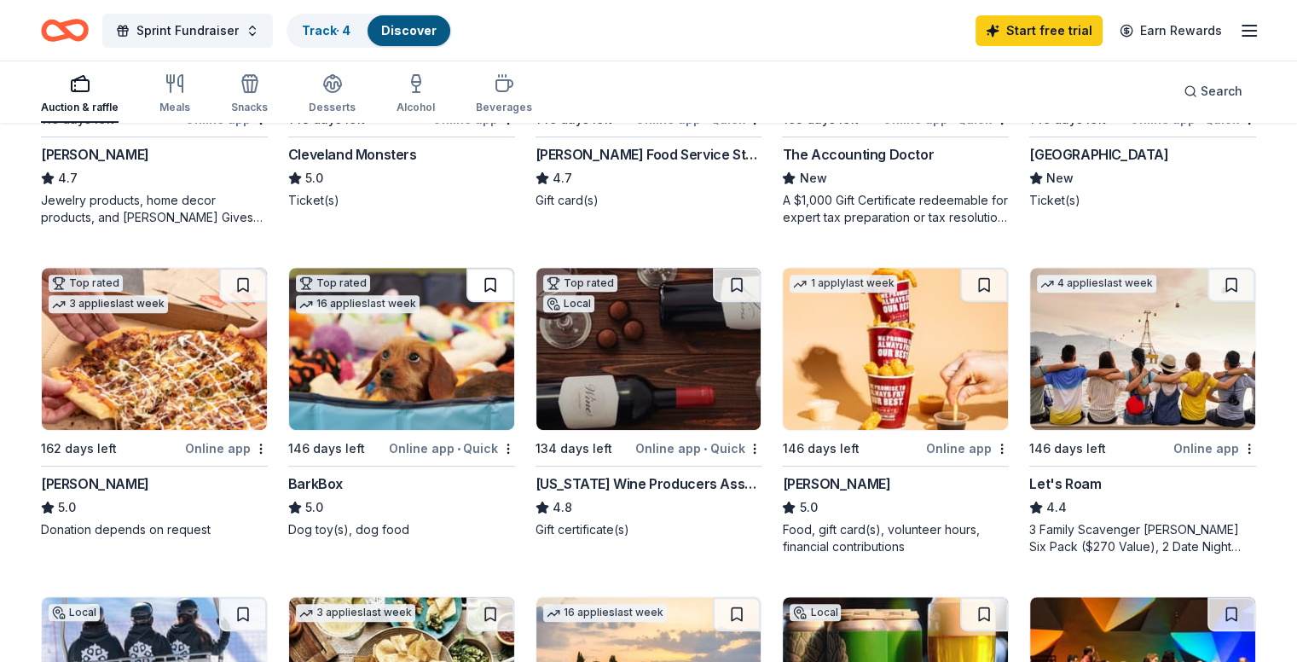
click at [498, 281] on button at bounding box center [491, 285] width 48 height 34
click at [730, 282] on button at bounding box center [737, 285] width 48 height 34
click at [960, 287] on button at bounding box center [984, 285] width 48 height 34
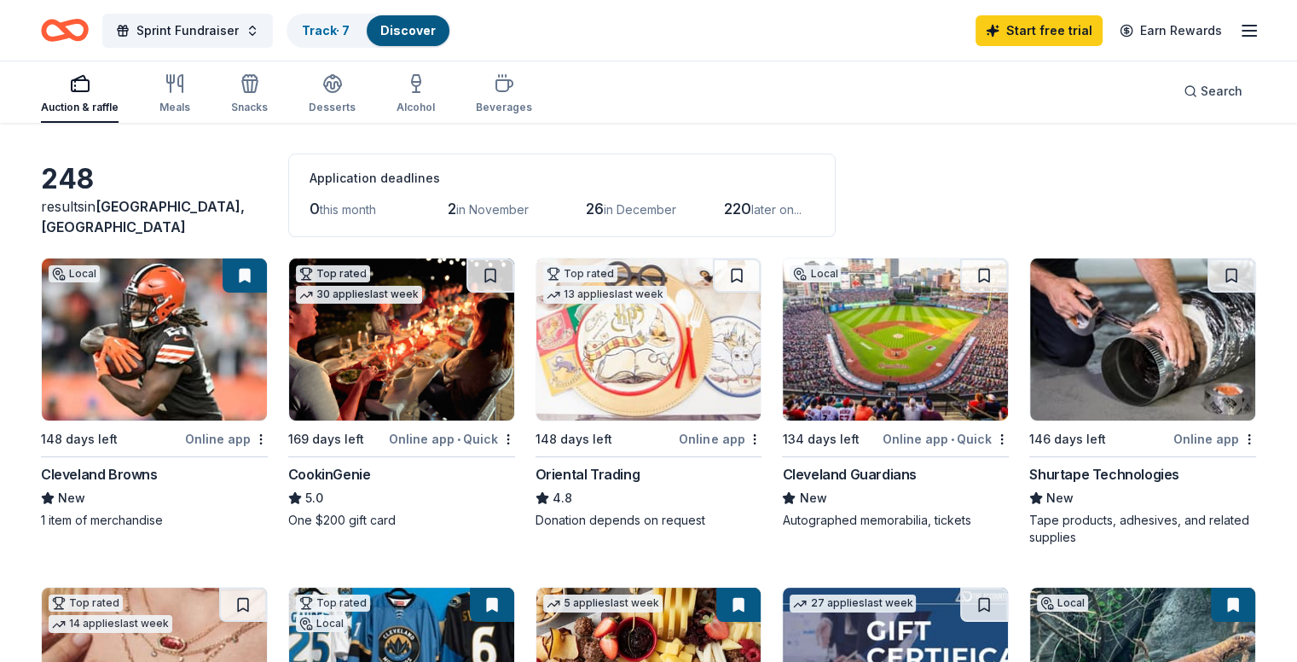
scroll to position [0, 0]
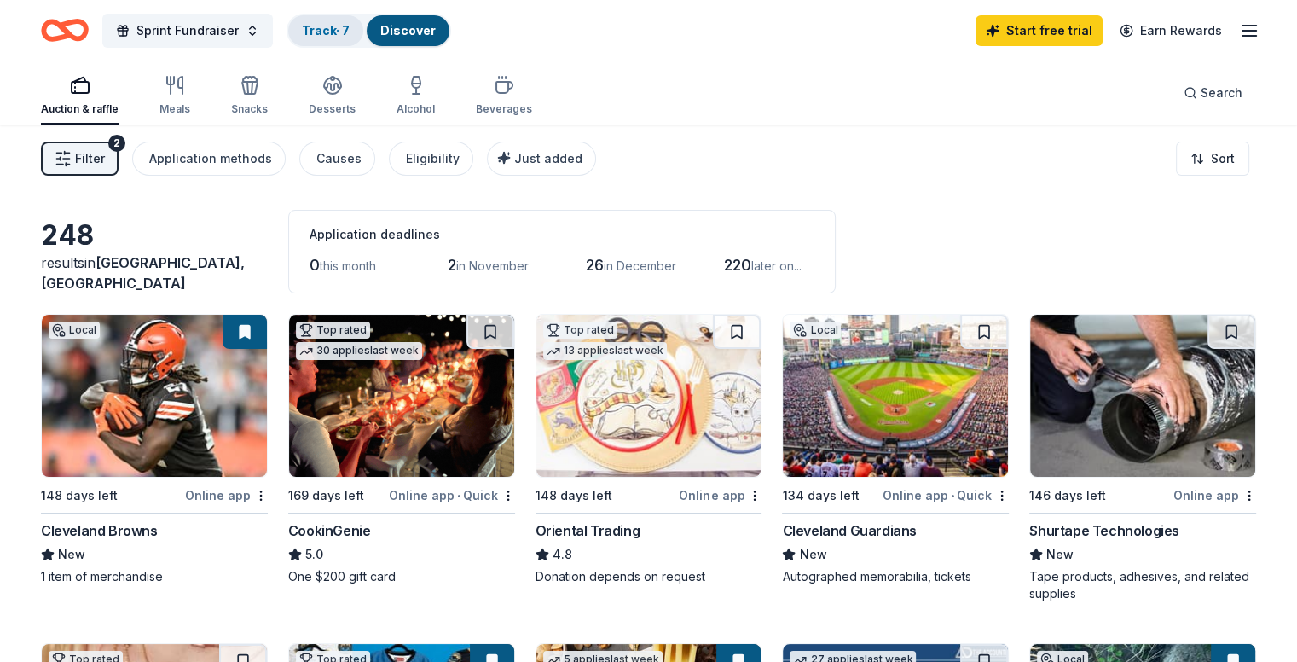
click at [363, 22] on div "Track · 7" at bounding box center [325, 30] width 75 height 31
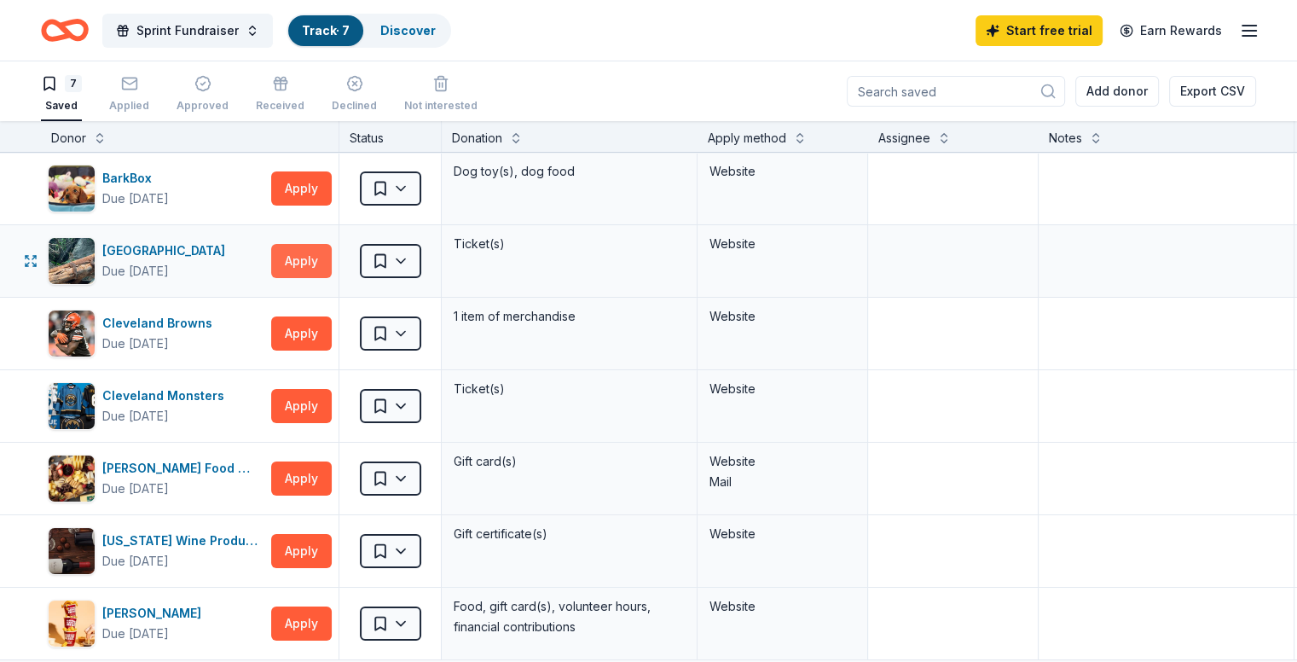
click at [326, 253] on button "Apply" at bounding box center [301, 261] width 61 height 34
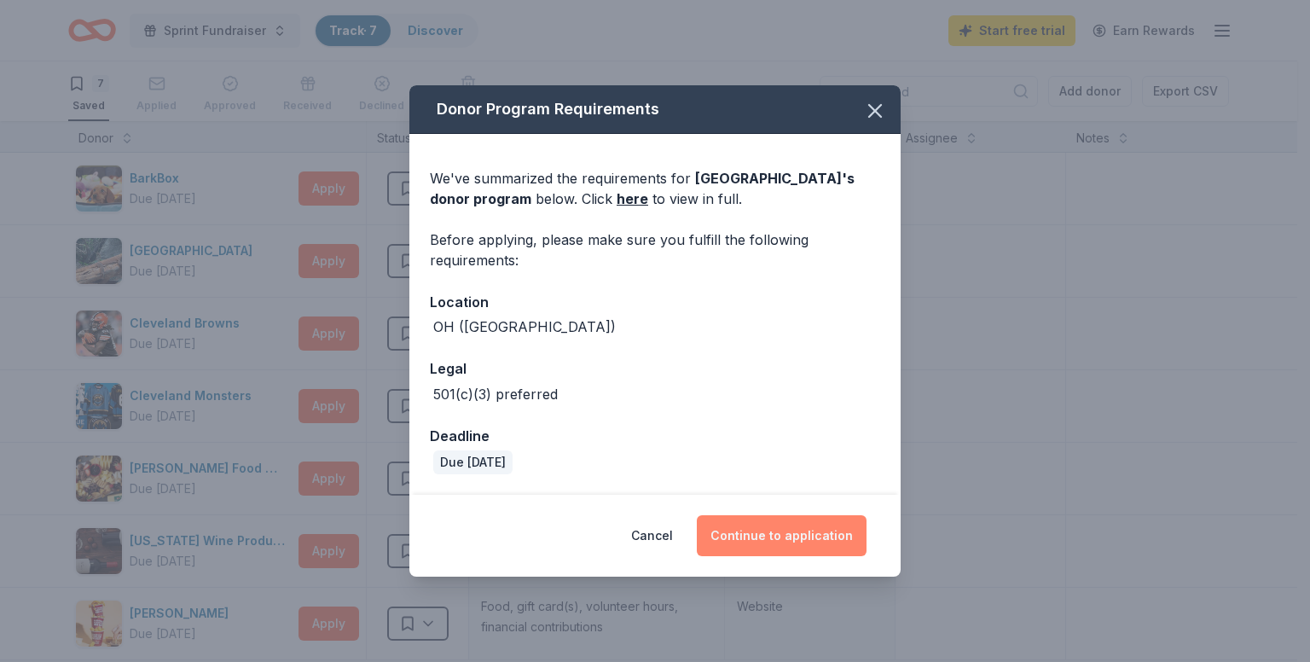
click at [778, 536] on button "Continue to application" at bounding box center [782, 535] width 170 height 41
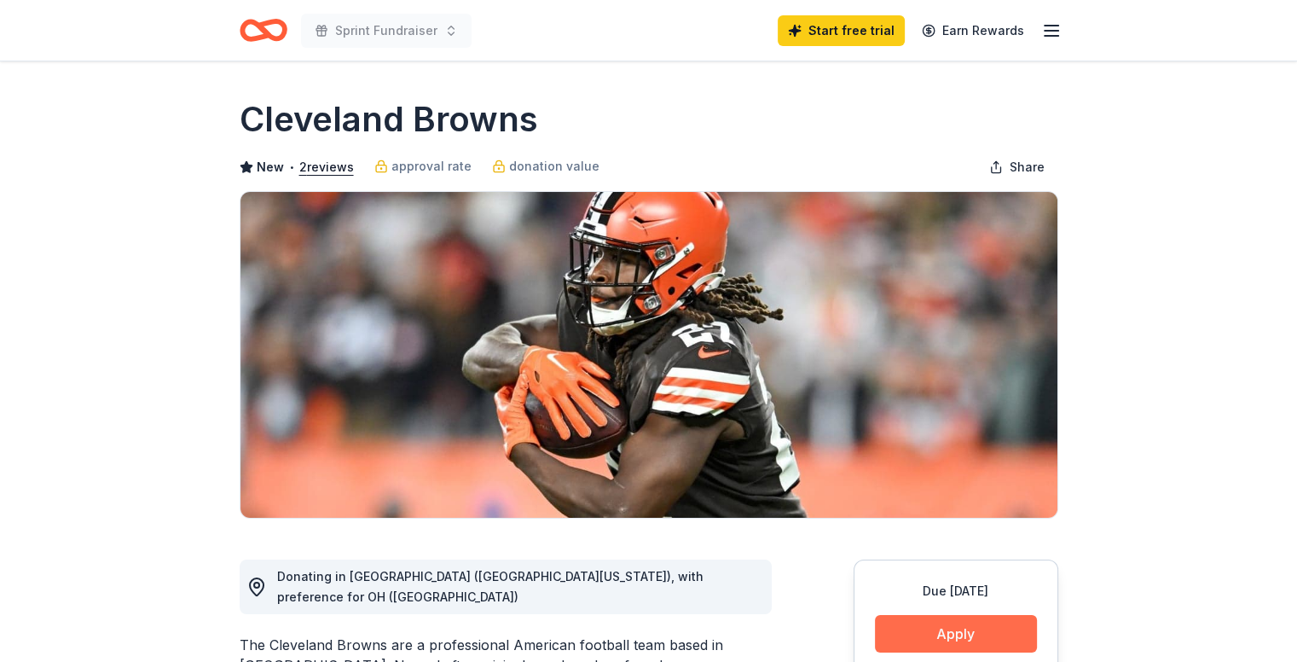
click at [906, 642] on button "Apply" at bounding box center [956, 634] width 162 height 38
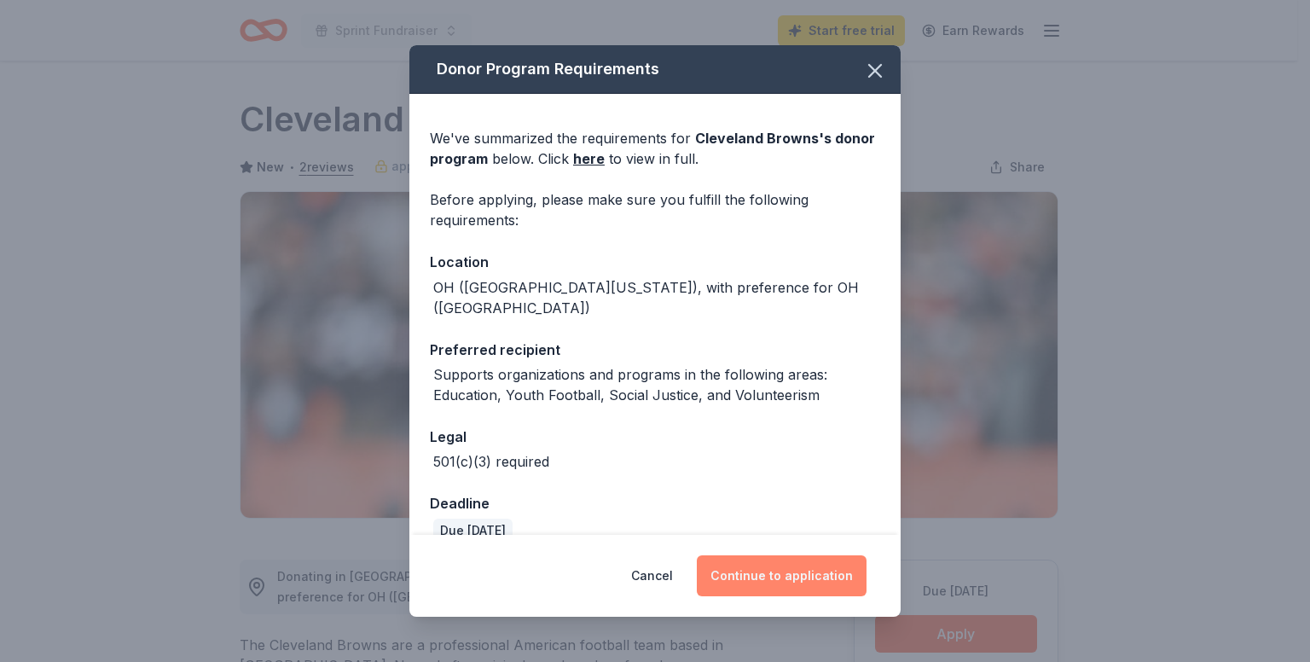
click at [794, 568] on button "Continue to application" at bounding box center [782, 575] width 170 height 41
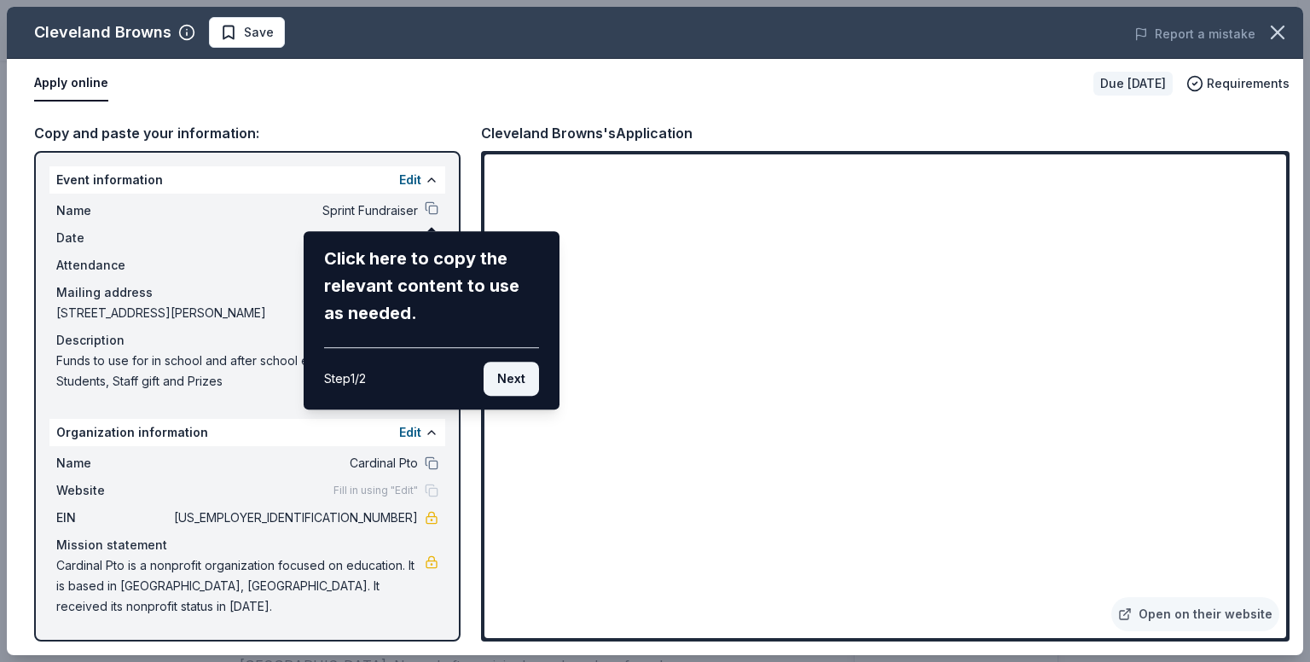
click at [506, 374] on button "Next" at bounding box center [511, 379] width 55 height 34
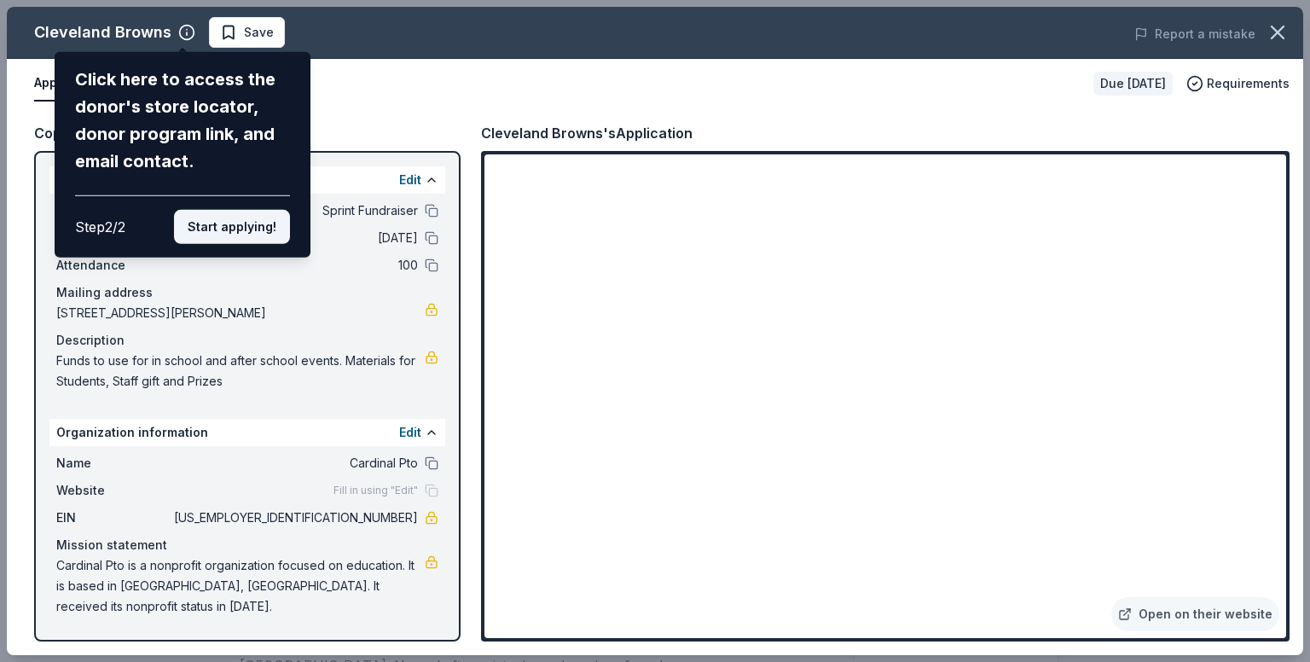
click at [237, 229] on button "Start applying!" at bounding box center [232, 227] width 116 height 34
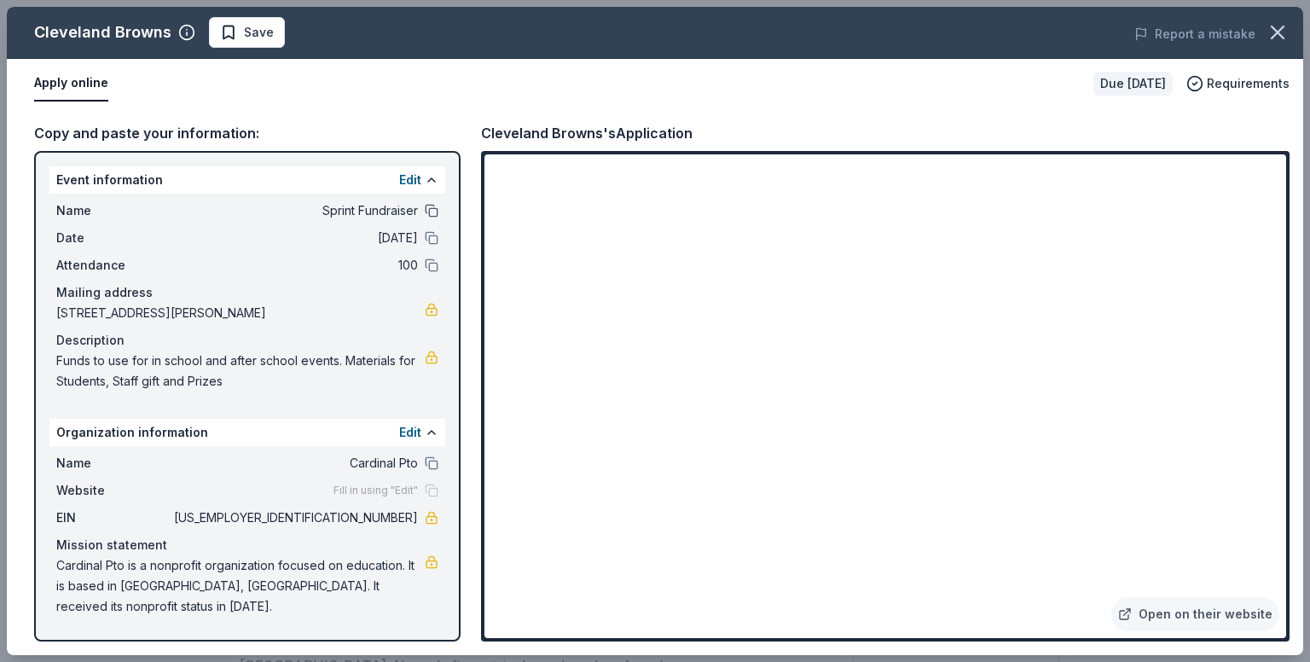
click at [430, 210] on button at bounding box center [432, 211] width 14 height 14
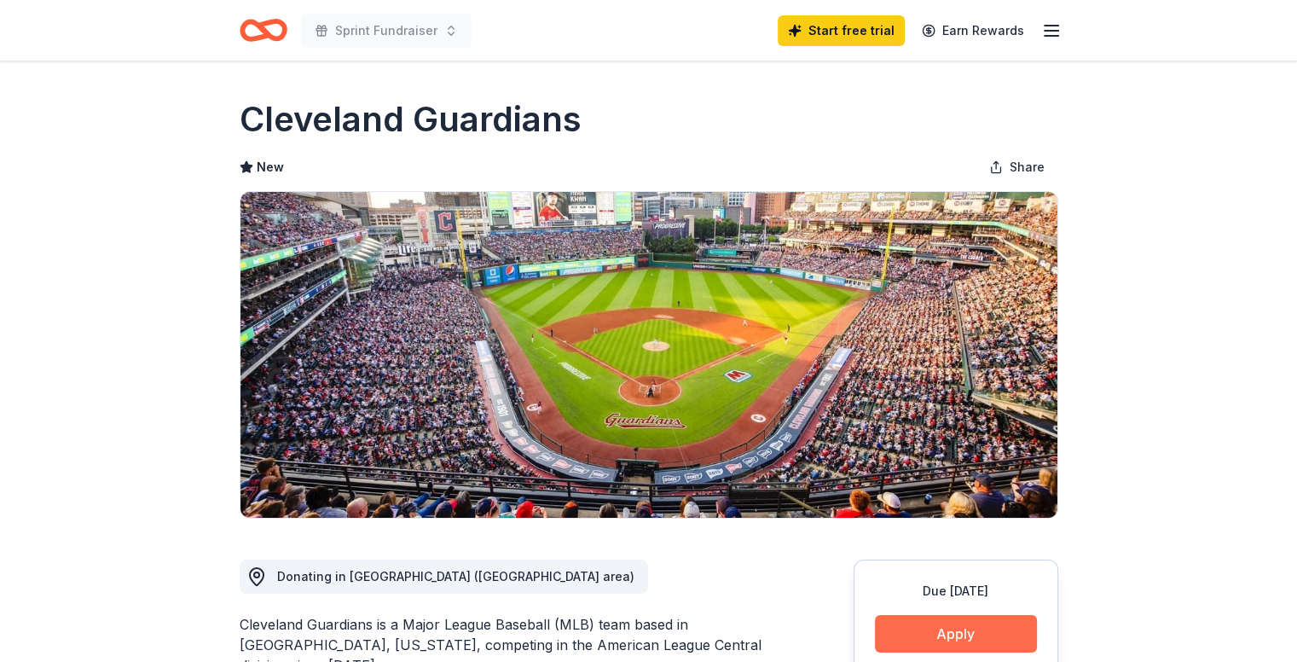
click at [930, 635] on button "Apply" at bounding box center [956, 634] width 162 height 38
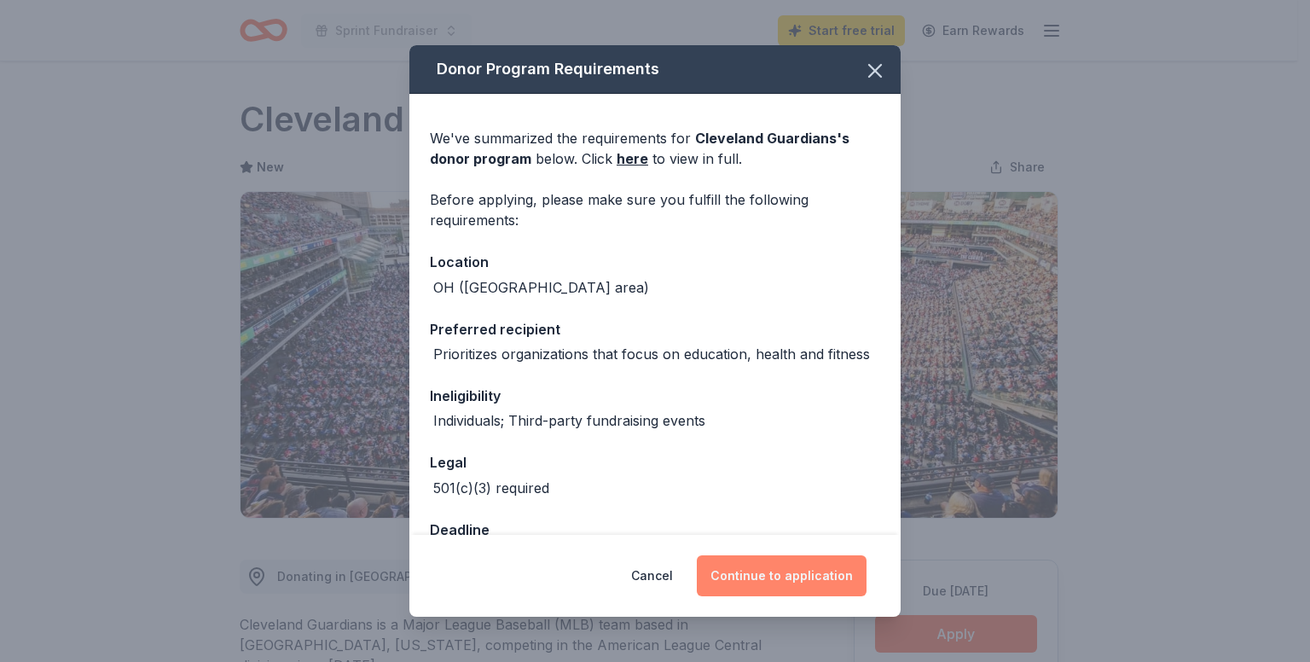
click at [820, 577] on button "Continue to application" at bounding box center [782, 575] width 170 height 41
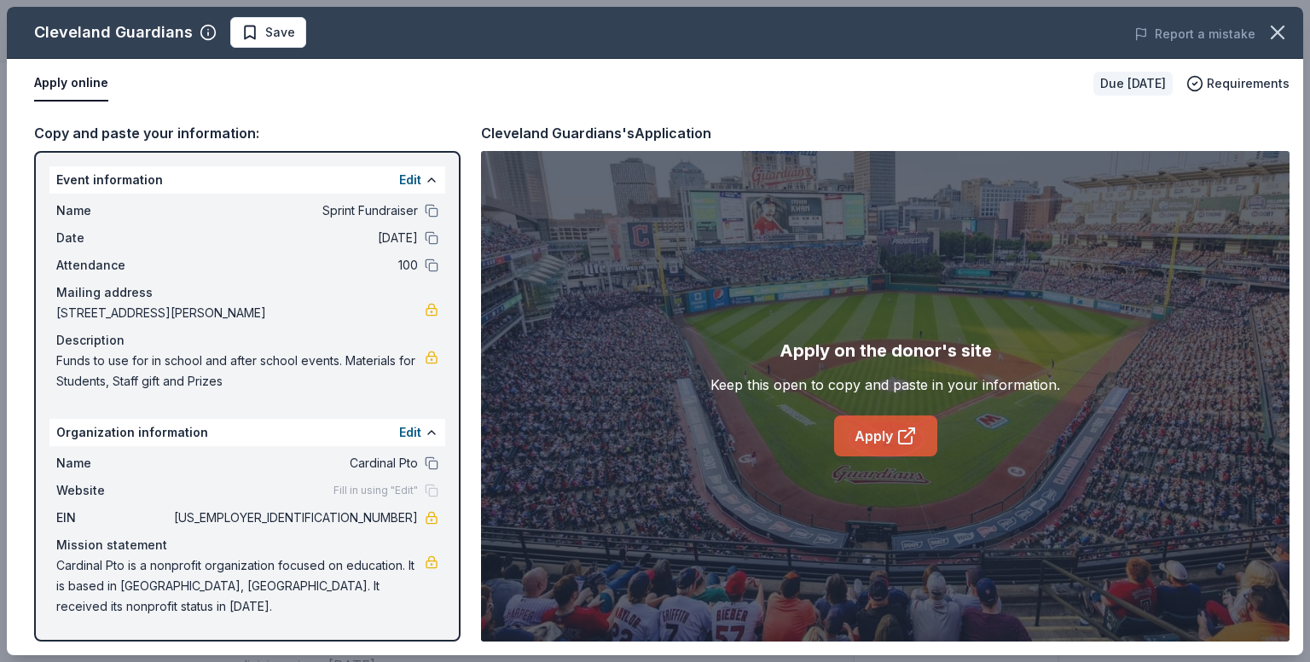
click at [884, 441] on link "Apply" at bounding box center [885, 435] width 103 height 41
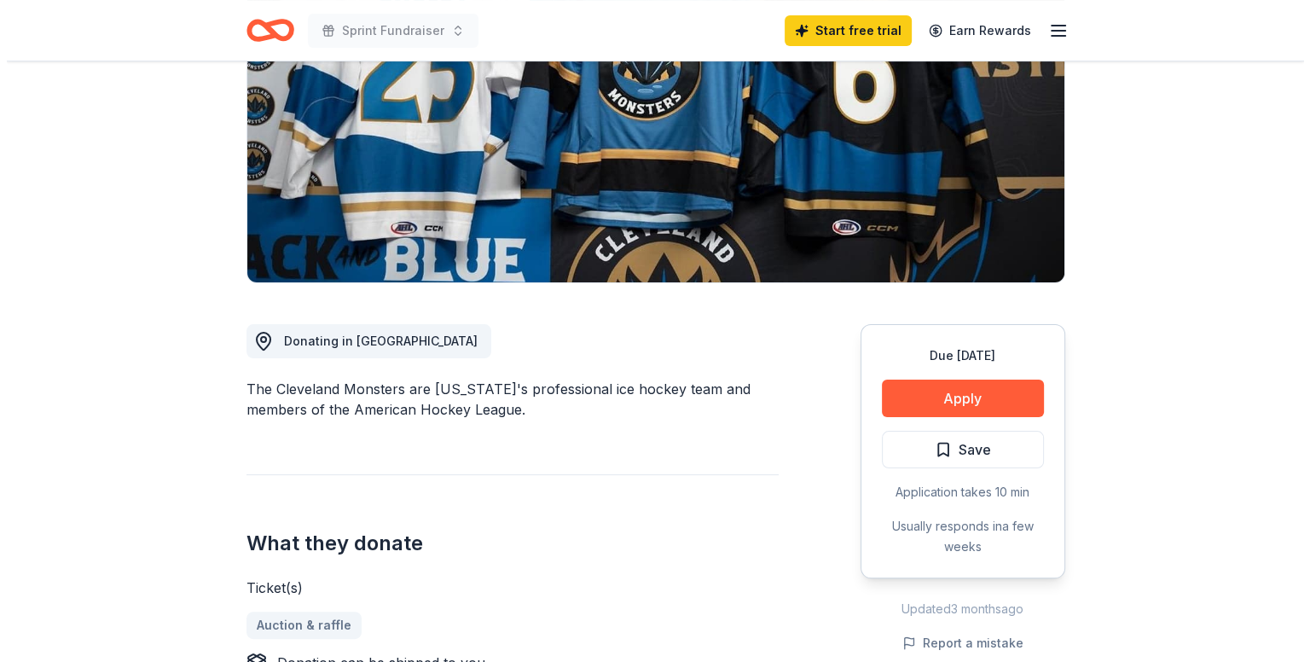
scroll to position [238, 0]
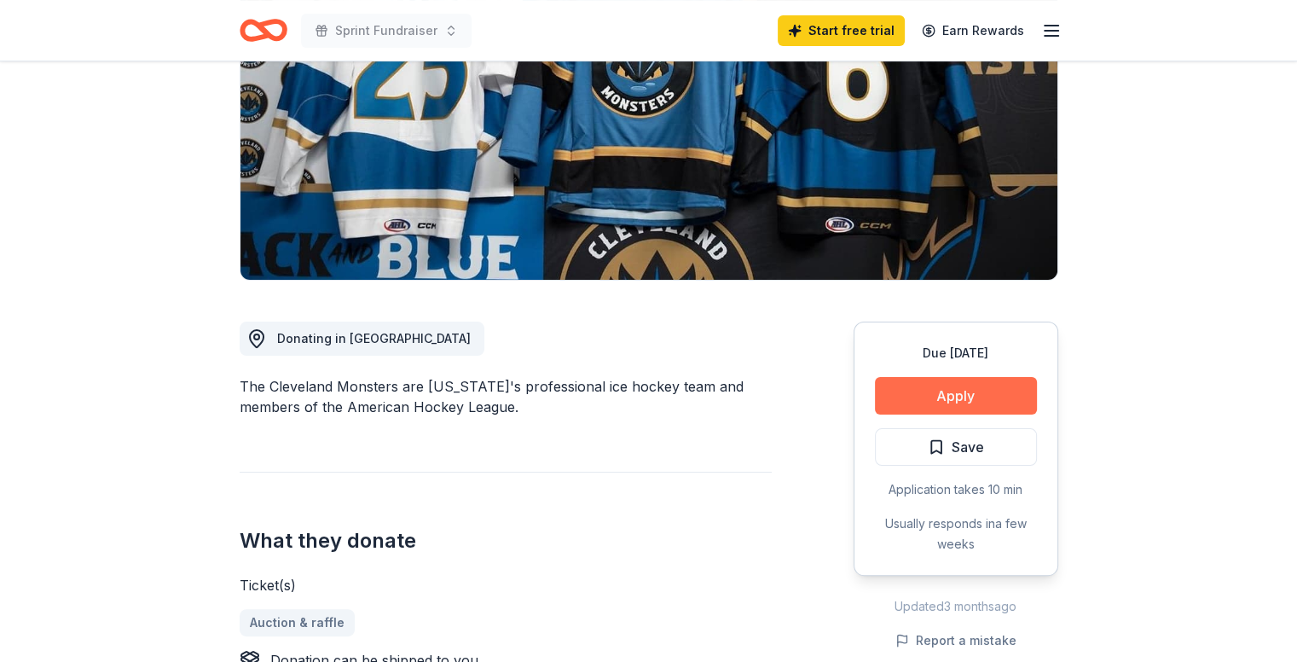
click at [972, 390] on button "Apply" at bounding box center [956, 396] width 162 height 38
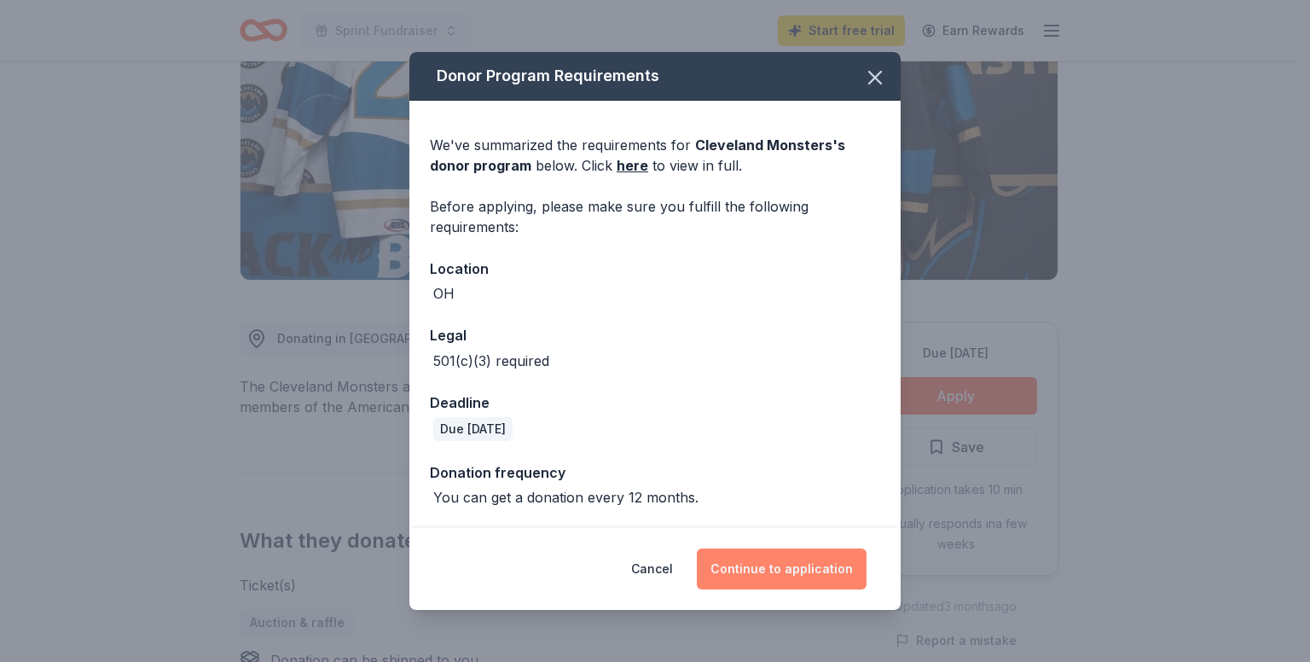
click at [798, 571] on button "Continue to application" at bounding box center [782, 568] width 170 height 41
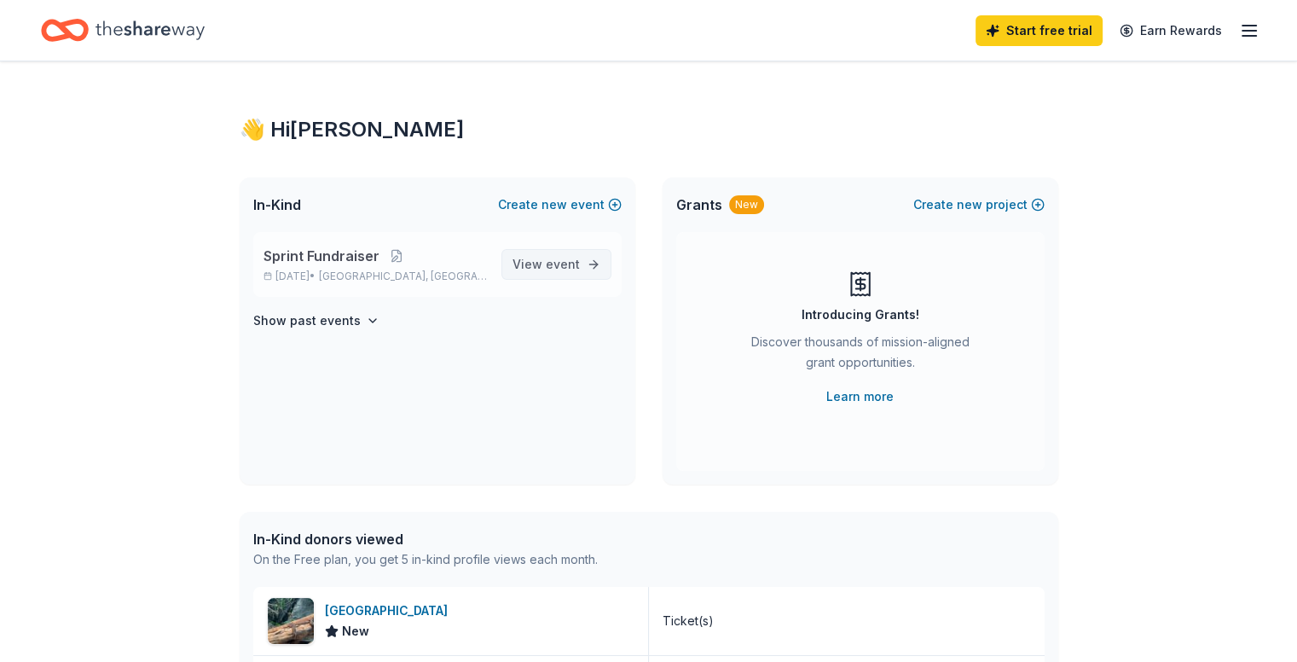
click at [531, 259] on span "View event" at bounding box center [546, 264] width 67 height 20
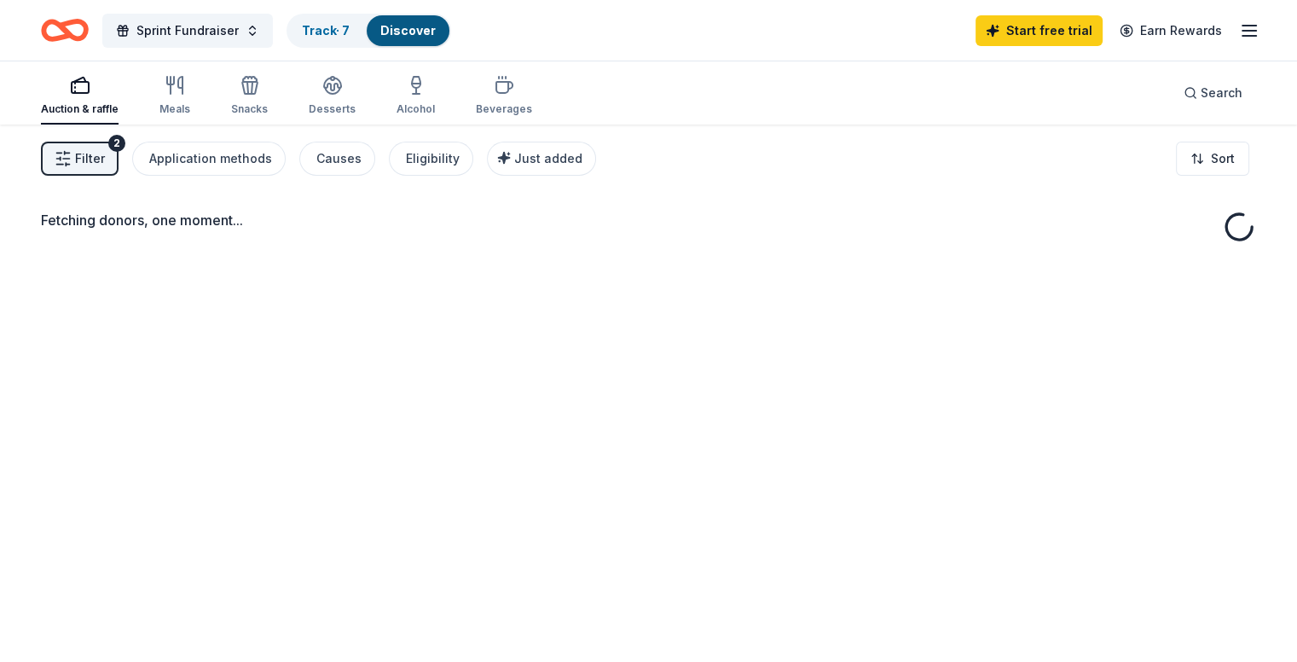
click at [429, 38] on div "Discover" at bounding box center [408, 30] width 83 height 31
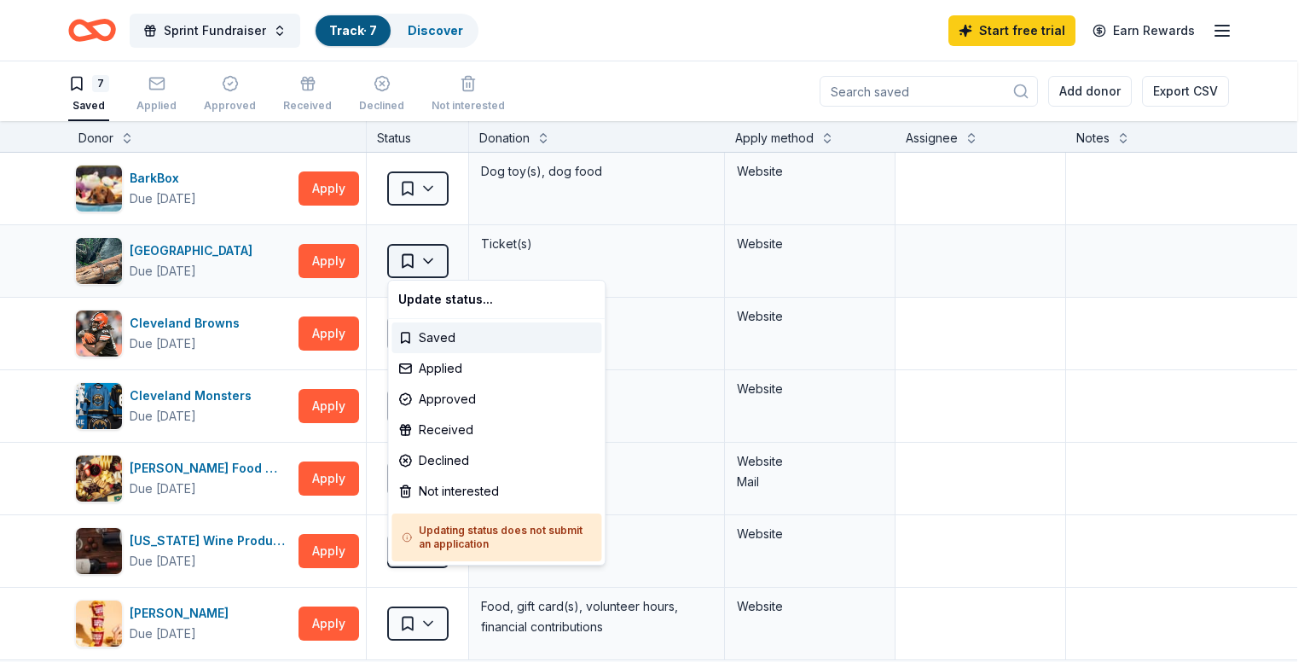
click at [427, 260] on html "Sprint Fundraiser Track · 7 Discover Start free trial Earn Rewards 7 Saved Appl…" at bounding box center [655, 331] width 1310 height 662
click at [430, 367] on div "Applied" at bounding box center [497, 368] width 210 height 31
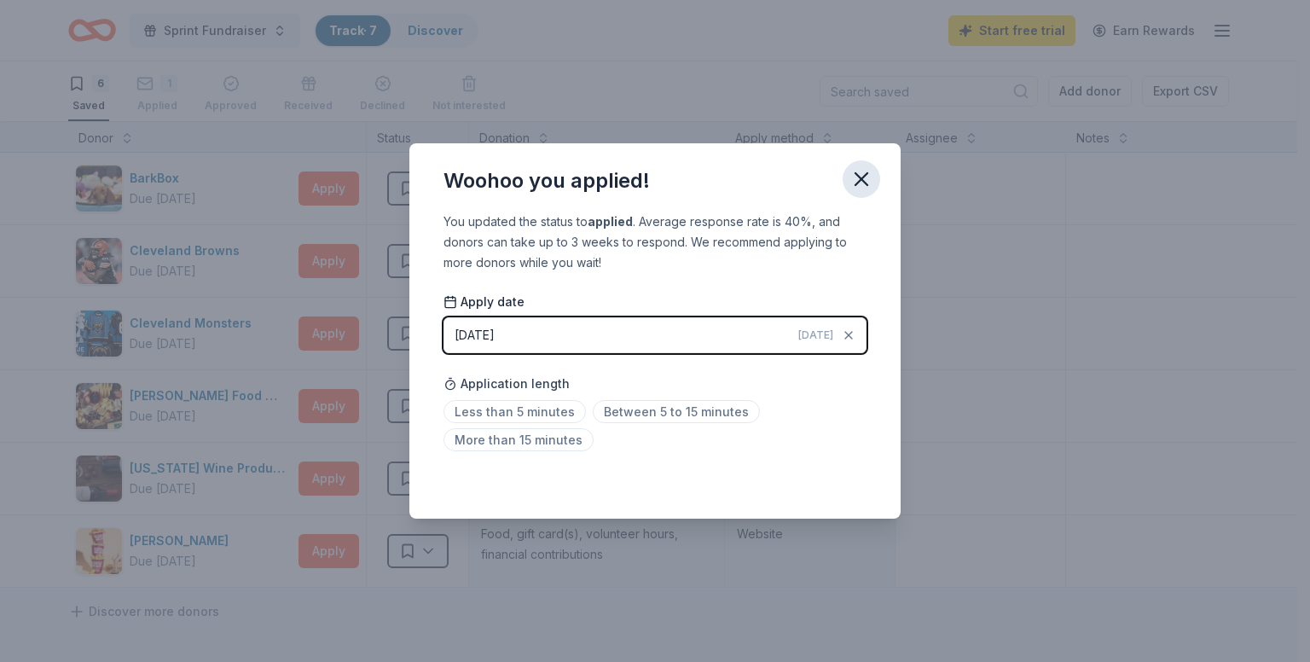
click at [853, 178] on icon "button" at bounding box center [862, 179] width 24 height 24
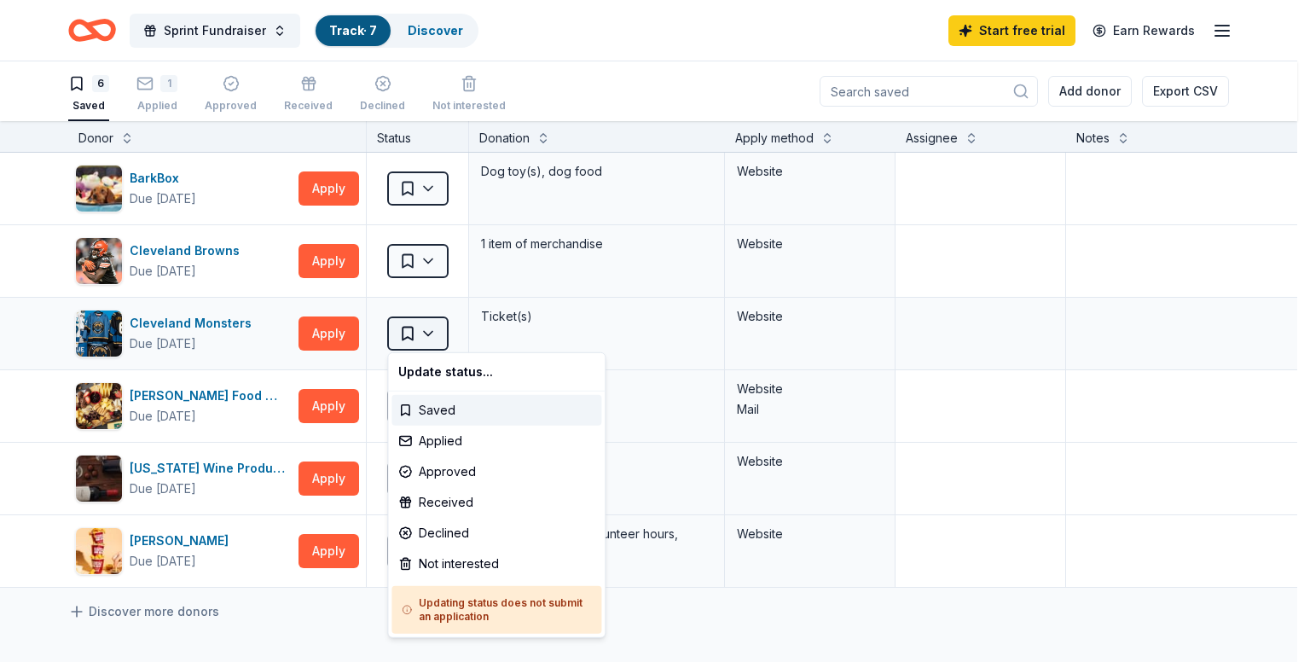
click at [430, 328] on html "Sprint Fundraiser Track · 7 Discover Start free trial Earn Rewards 6 Saved 1 Ap…" at bounding box center [655, 331] width 1310 height 662
click at [457, 444] on div "Applied" at bounding box center [497, 441] width 210 height 31
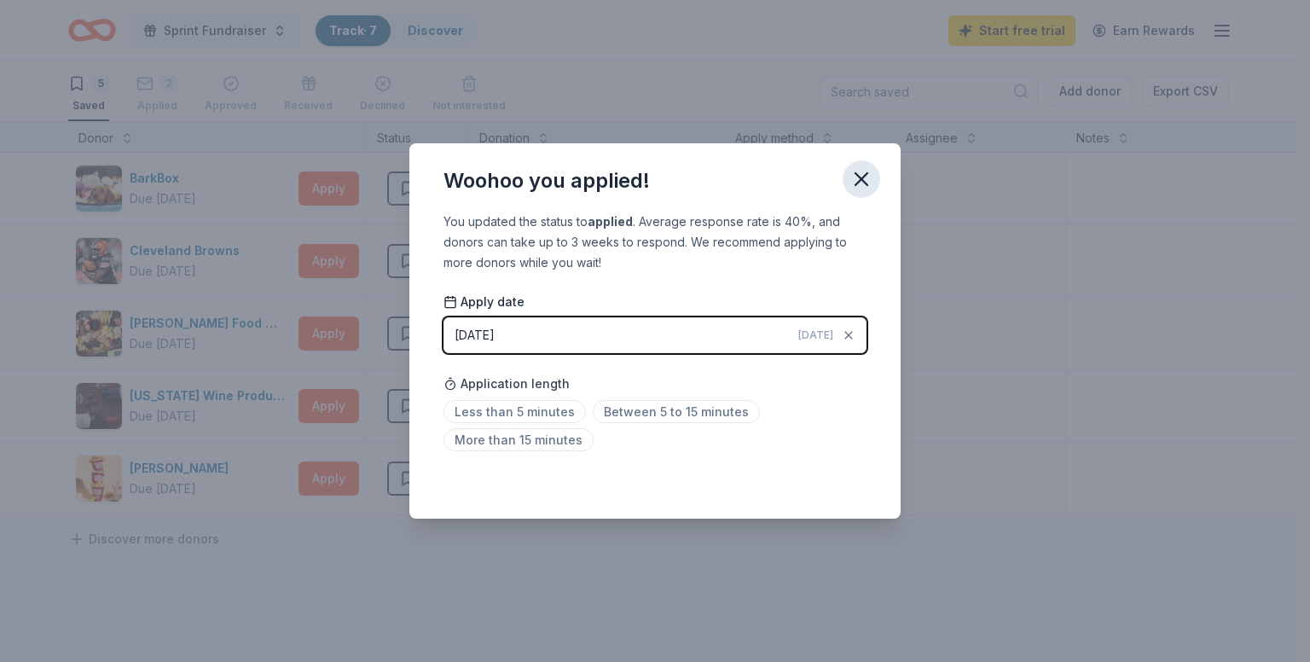
click at [863, 178] on icon "button" at bounding box center [862, 179] width 12 height 12
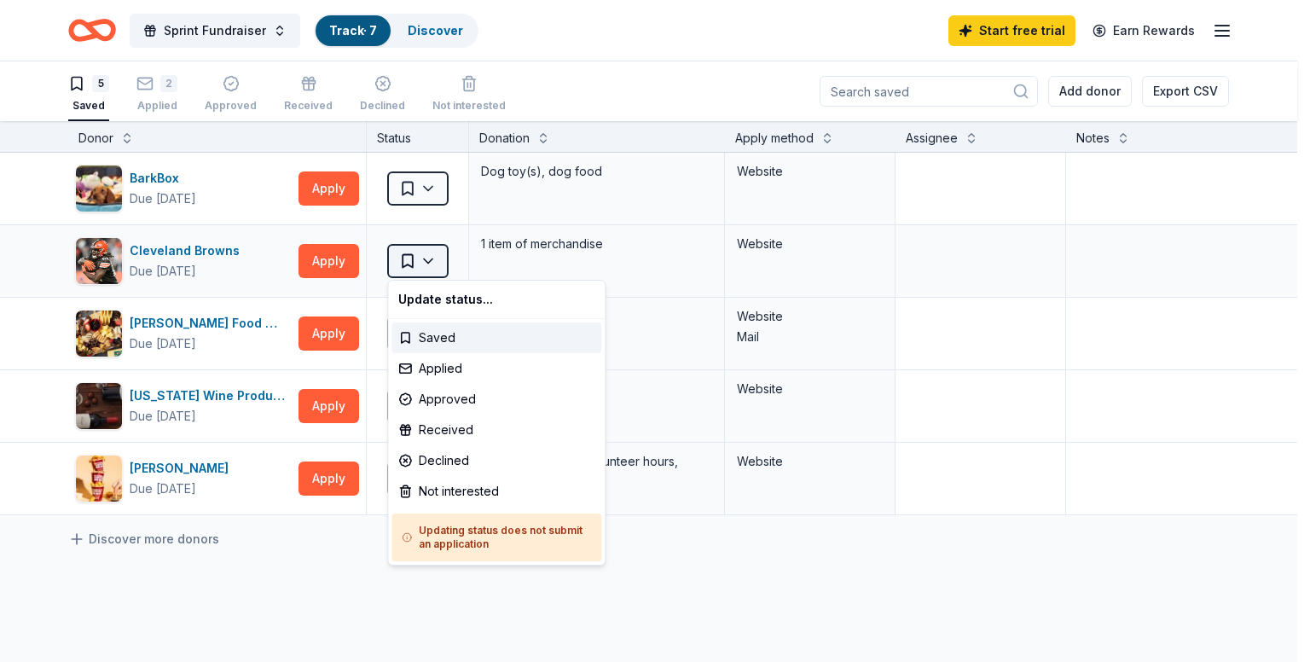
click at [433, 259] on html "Sprint Fundraiser Track · 7 Discover Start free trial Earn Rewards 5 Saved 2 Ap…" at bounding box center [655, 331] width 1310 height 662
click at [451, 369] on div "Applied" at bounding box center [497, 368] width 210 height 31
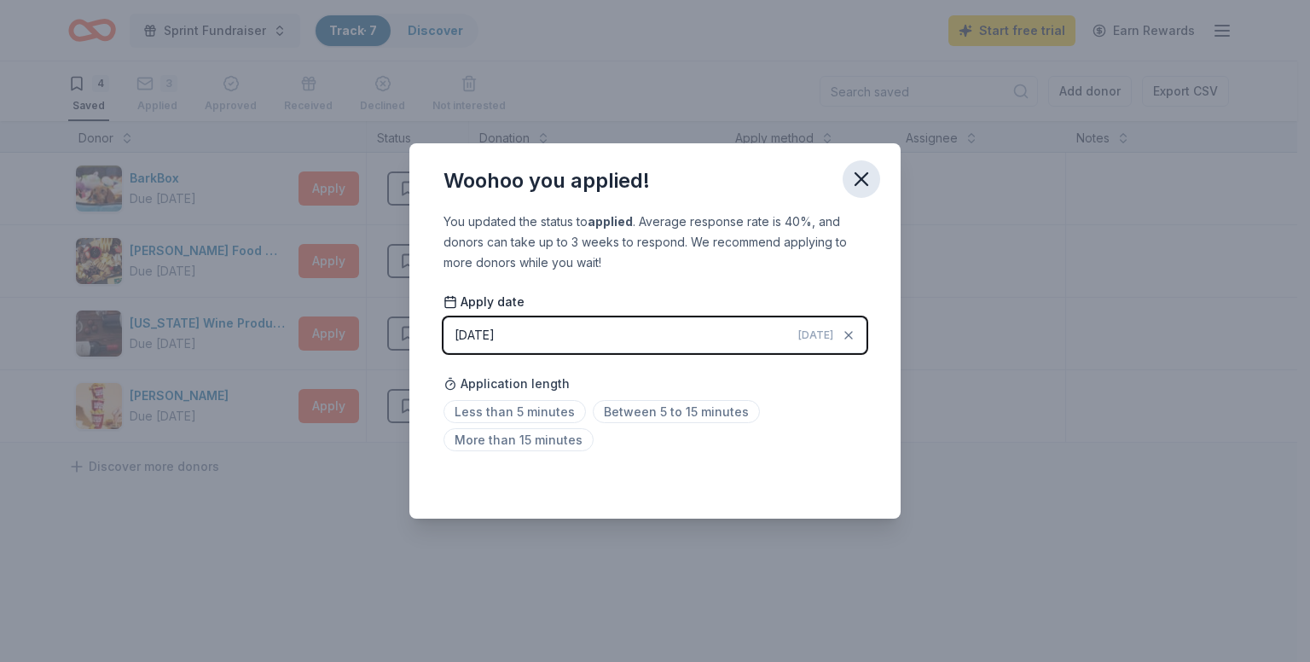
click at [863, 182] on icon "button" at bounding box center [862, 179] width 12 height 12
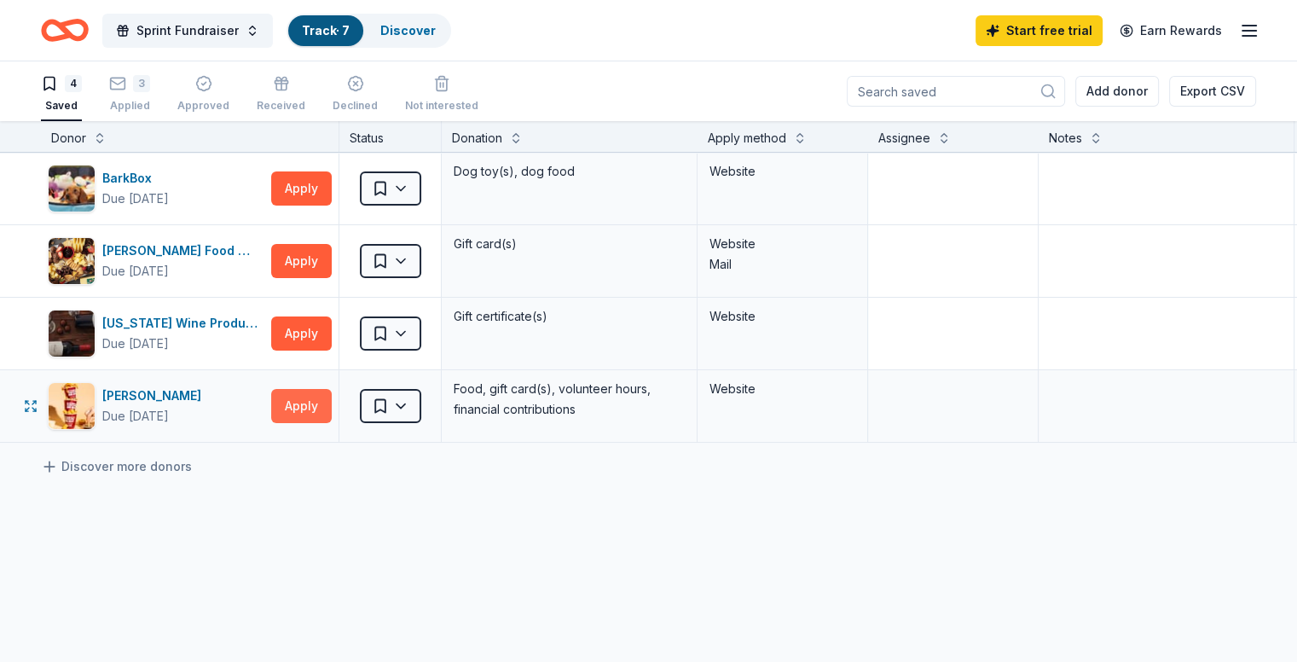
click at [326, 402] on button "Apply" at bounding box center [301, 406] width 61 height 34
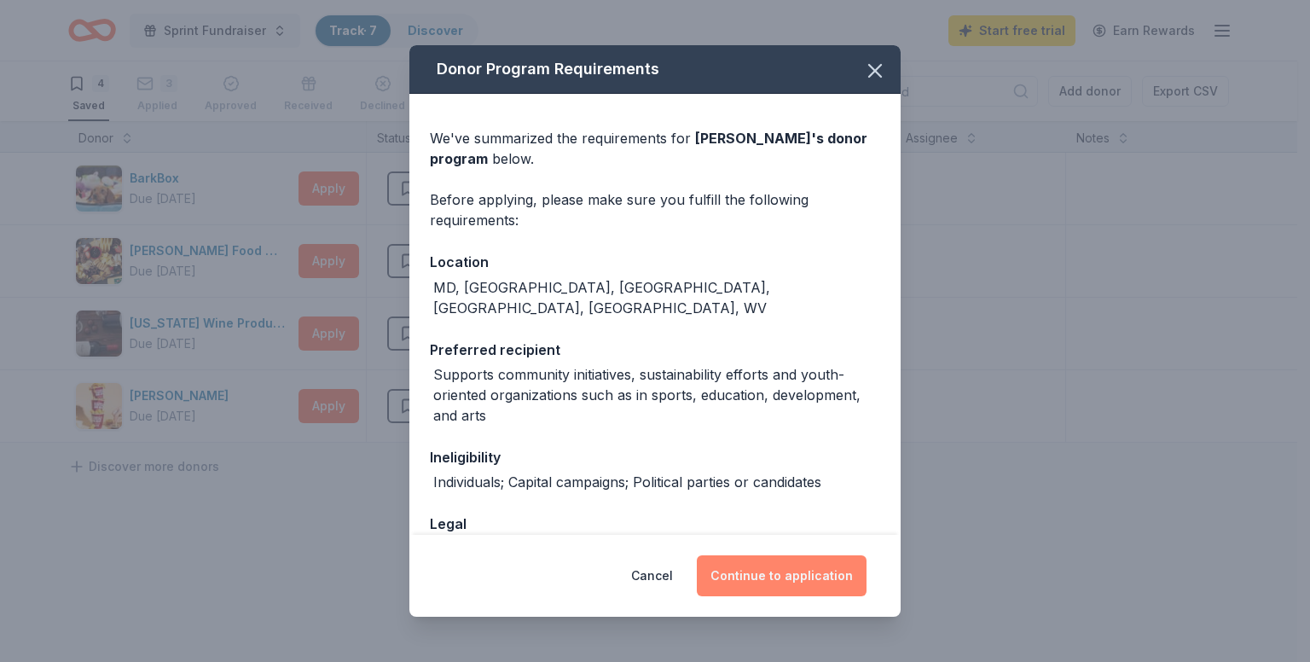
click at [739, 572] on button "Continue to application" at bounding box center [782, 575] width 170 height 41
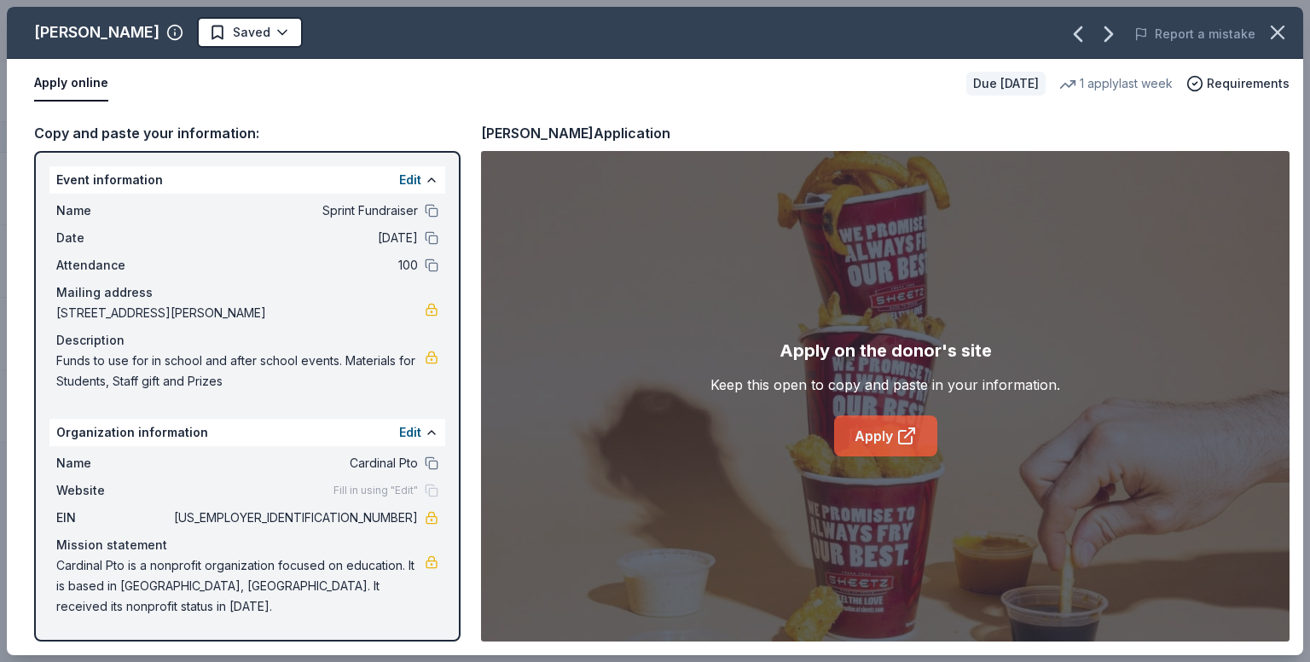
click at [893, 432] on link "Apply" at bounding box center [885, 435] width 103 height 41
click at [1274, 26] on icon "button" at bounding box center [1278, 32] width 24 height 24
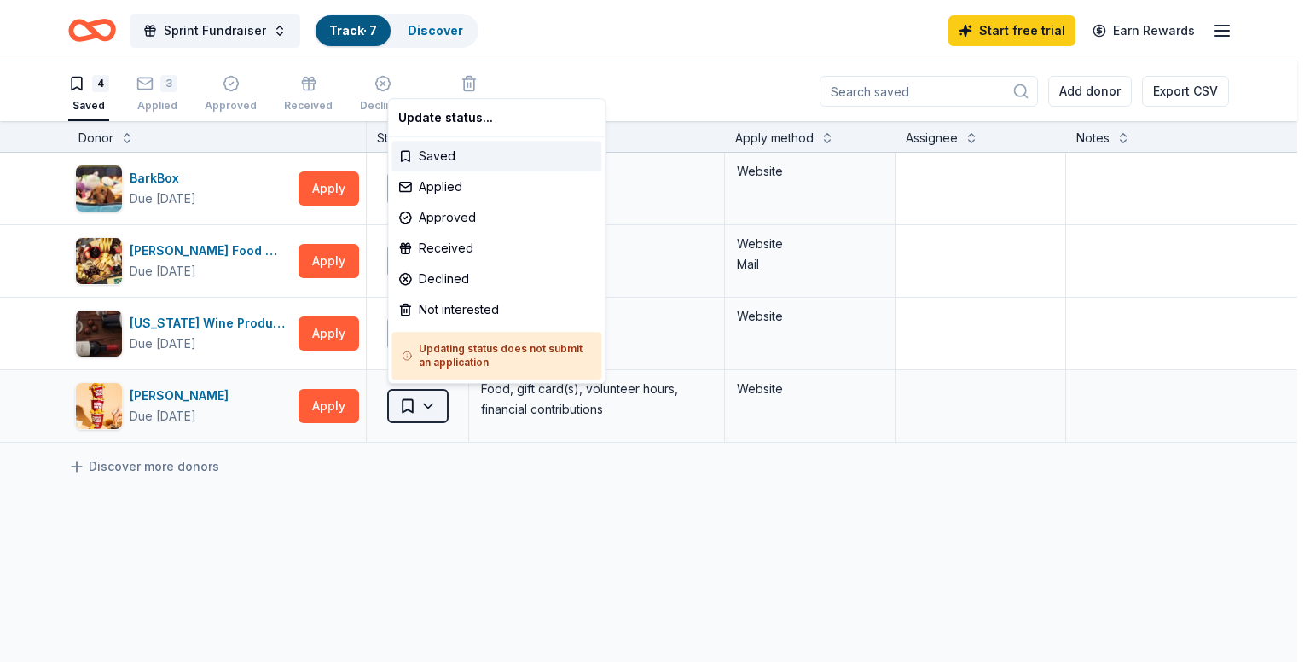
click at [425, 397] on html "Sprint Fundraiser Track · 7 Discover Start free trial Earn Rewards 4 Saved 3 Ap…" at bounding box center [655, 331] width 1310 height 662
click at [440, 181] on div "Applied" at bounding box center [497, 186] width 210 height 31
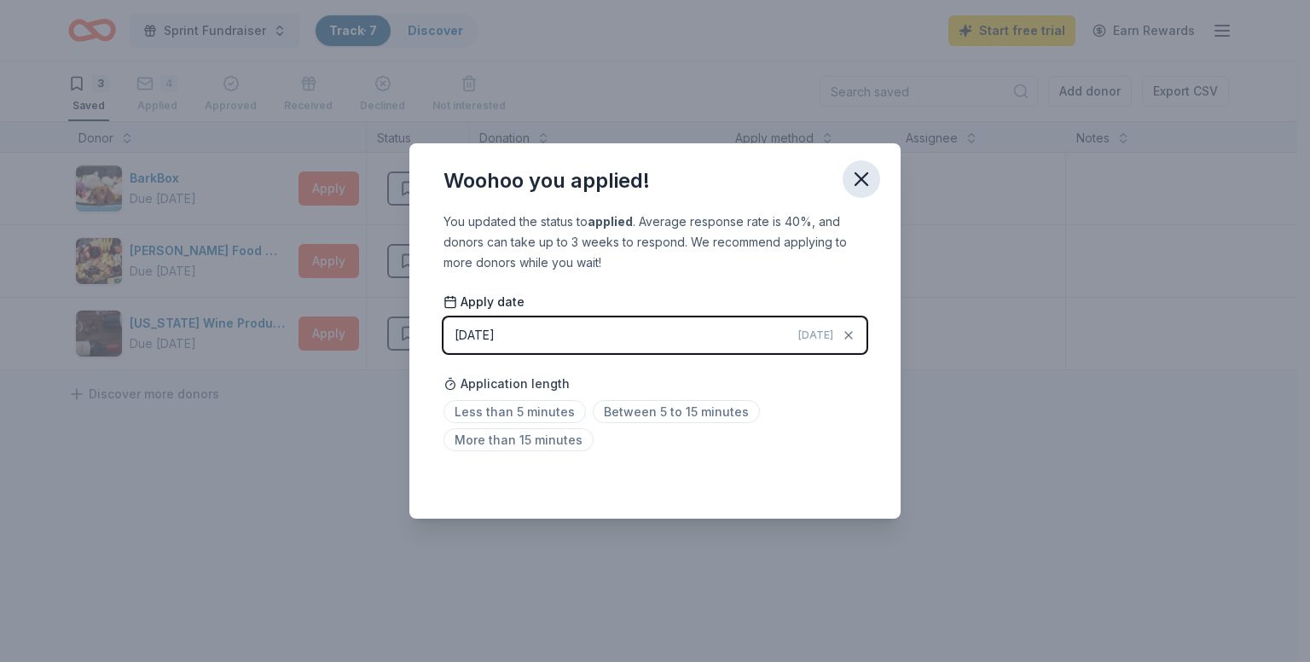
click at [862, 182] on icon "button" at bounding box center [862, 179] width 24 height 24
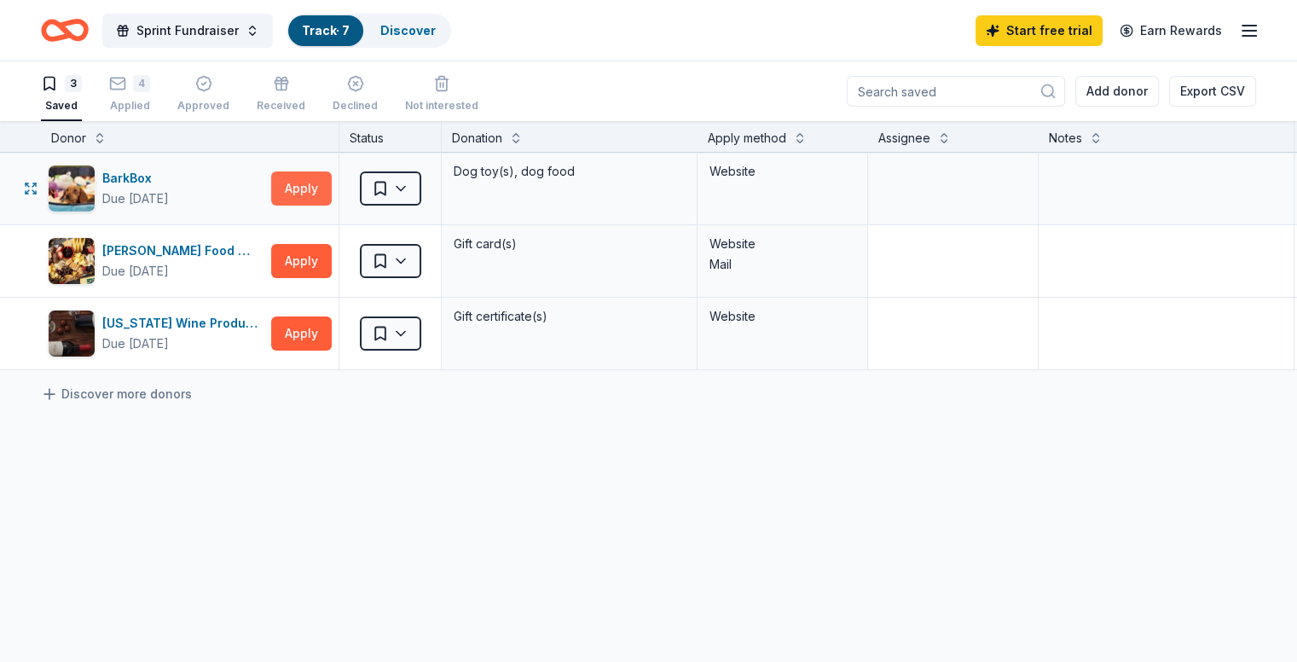
click at [330, 195] on button "Apply" at bounding box center [301, 188] width 61 height 34
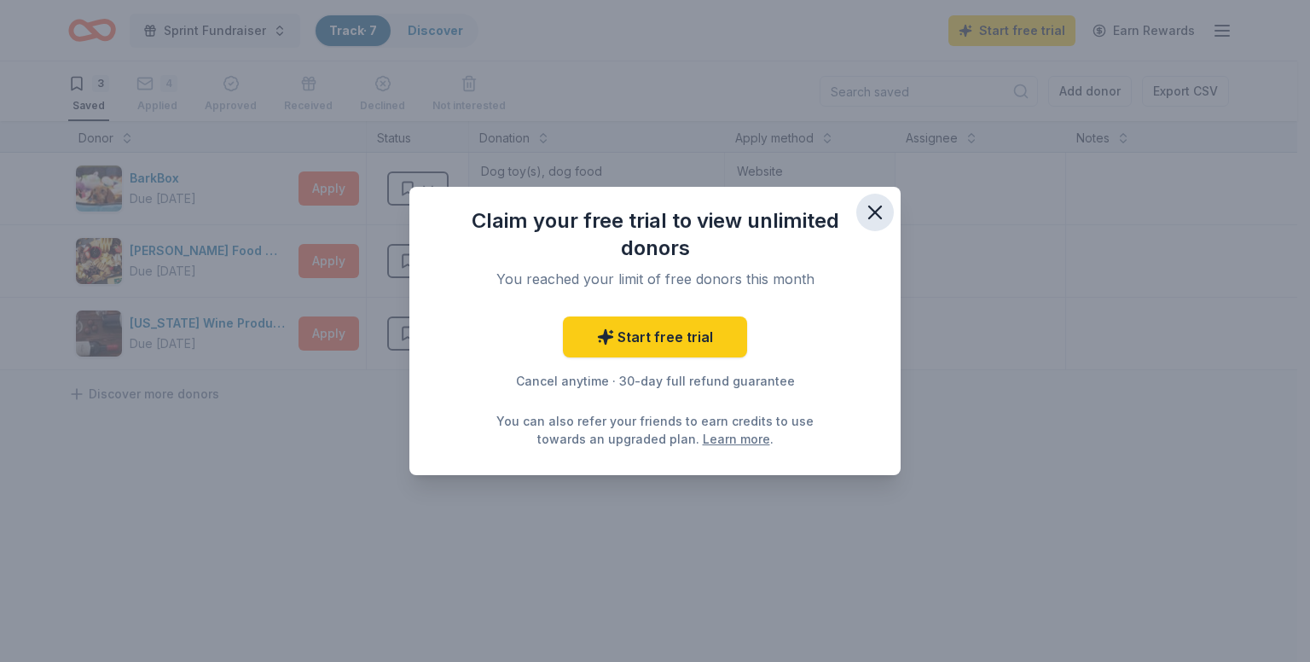
click at [873, 217] on icon "button" at bounding box center [875, 212] width 24 height 24
